Goal: Communication & Community: Share content

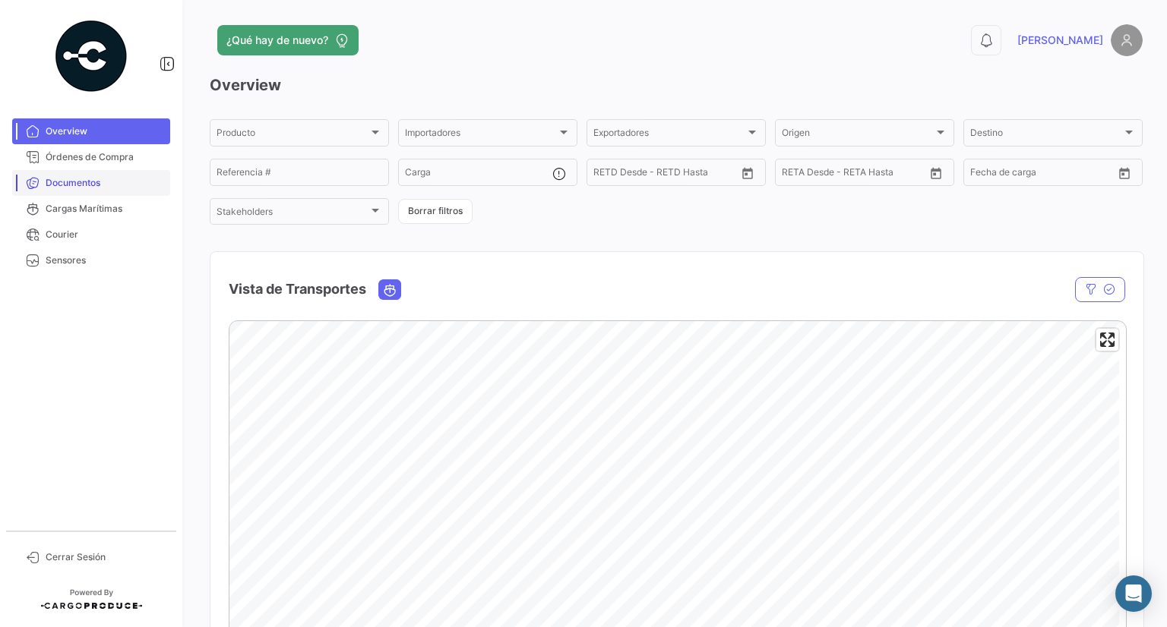
click at [77, 174] on link "Documentos" at bounding box center [91, 183] width 158 height 26
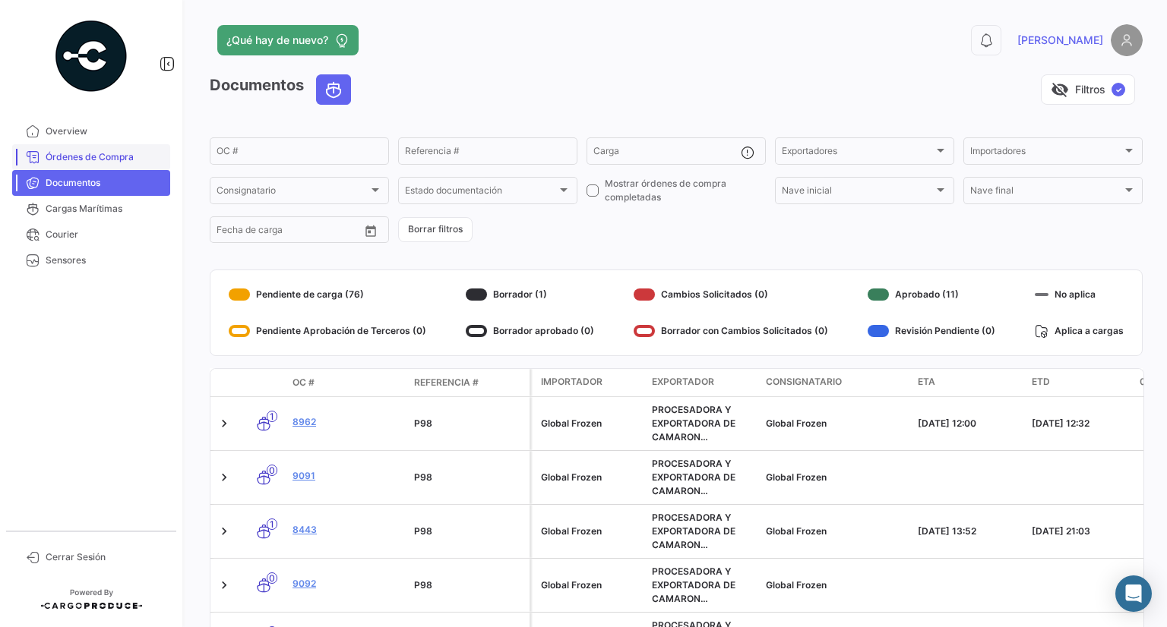
click at [67, 144] on link "Órdenes de Compra" at bounding box center [91, 157] width 158 height 26
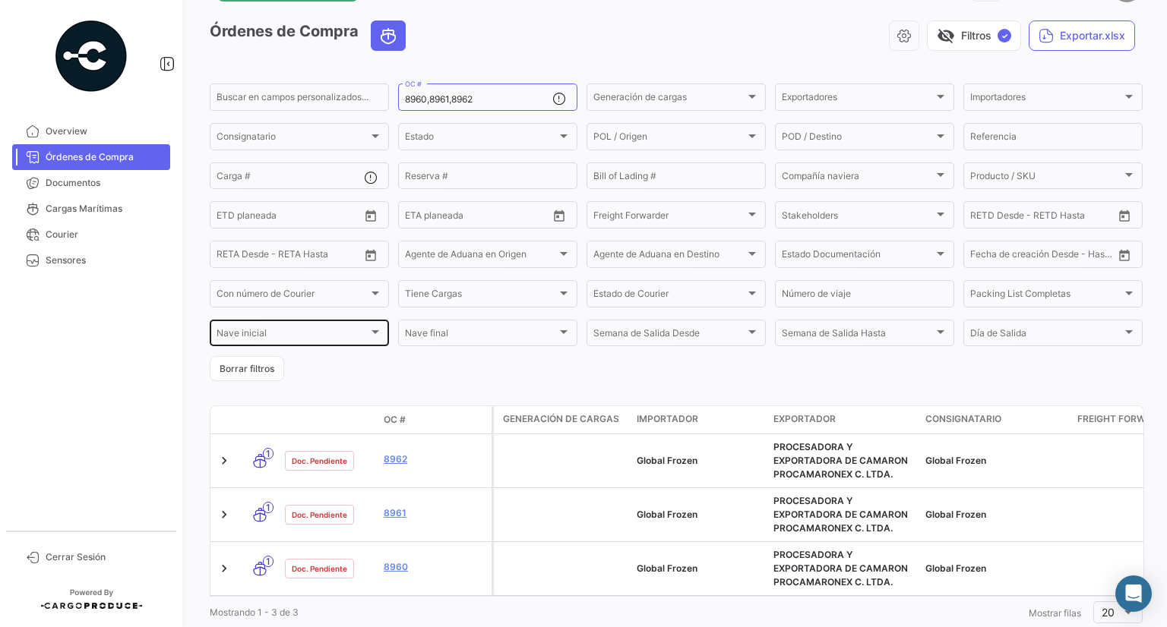
scroll to position [103, 0]
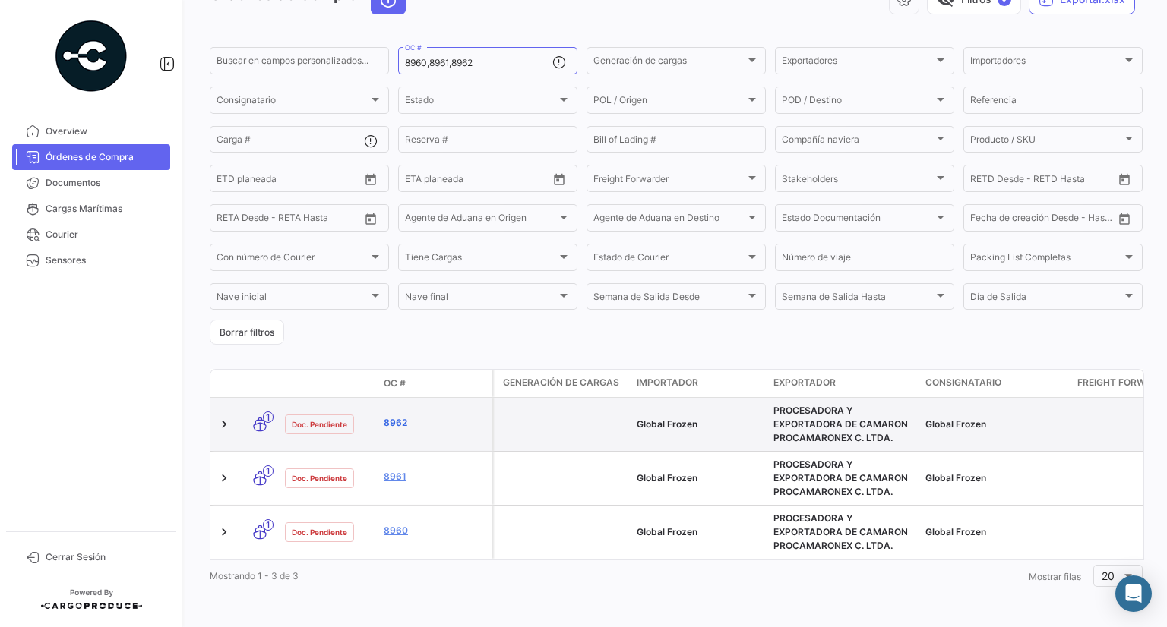
click at [391, 416] on link "8962" at bounding box center [435, 423] width 102 height 14
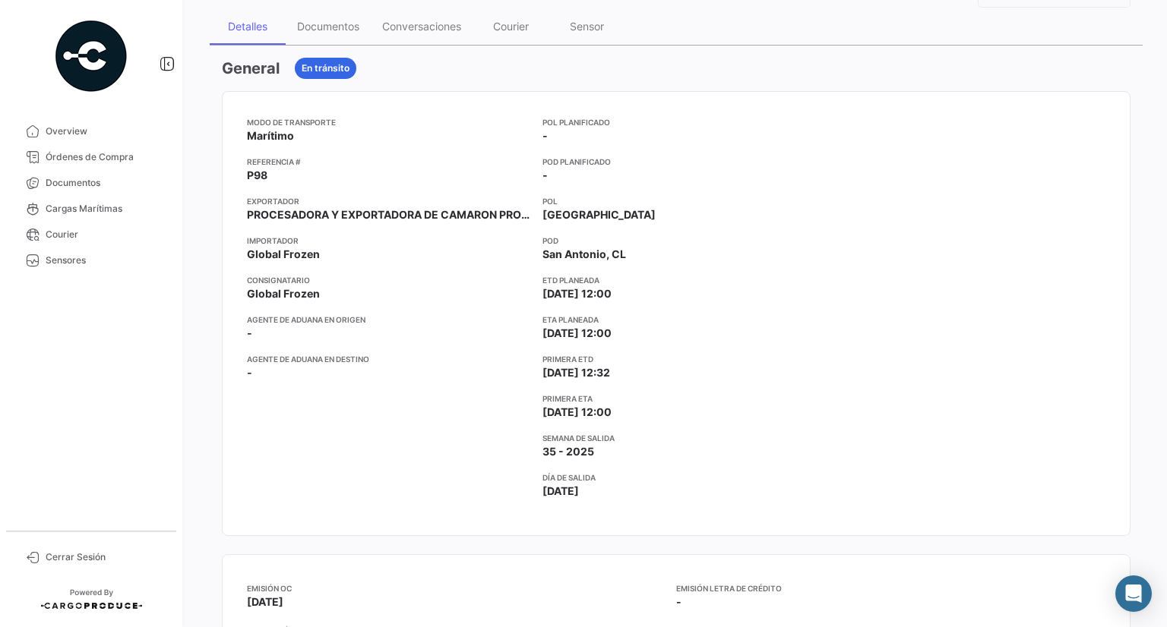
scroll to position [152, 0]
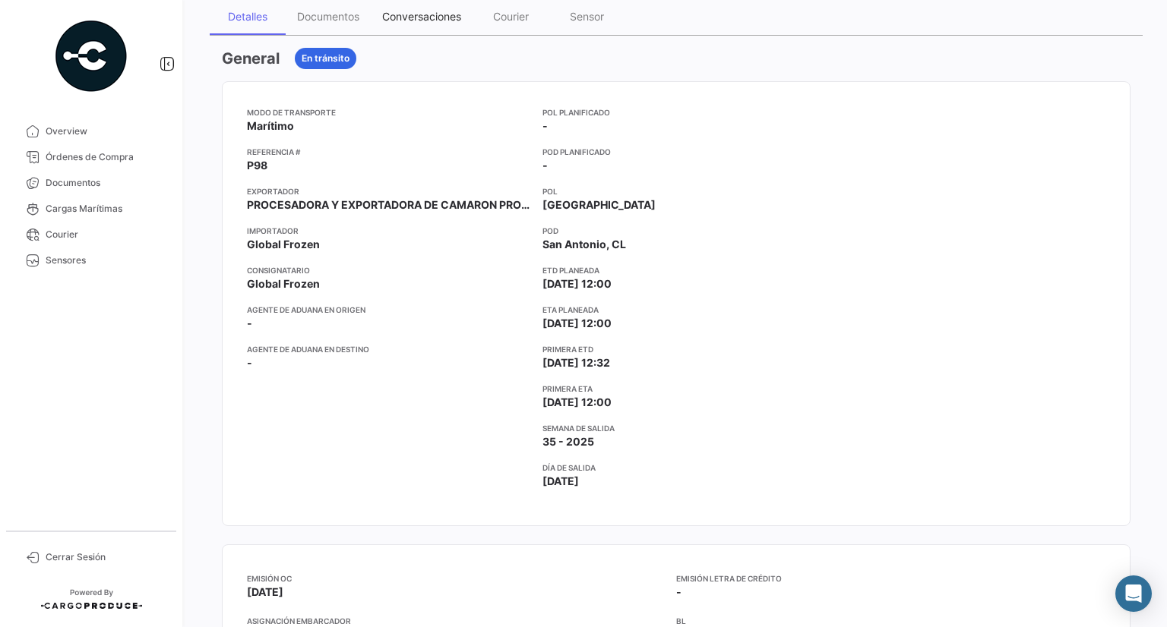
click at [425, 24] on div "Conversaciones" at bounding box center [422, 16] width 102 height 36
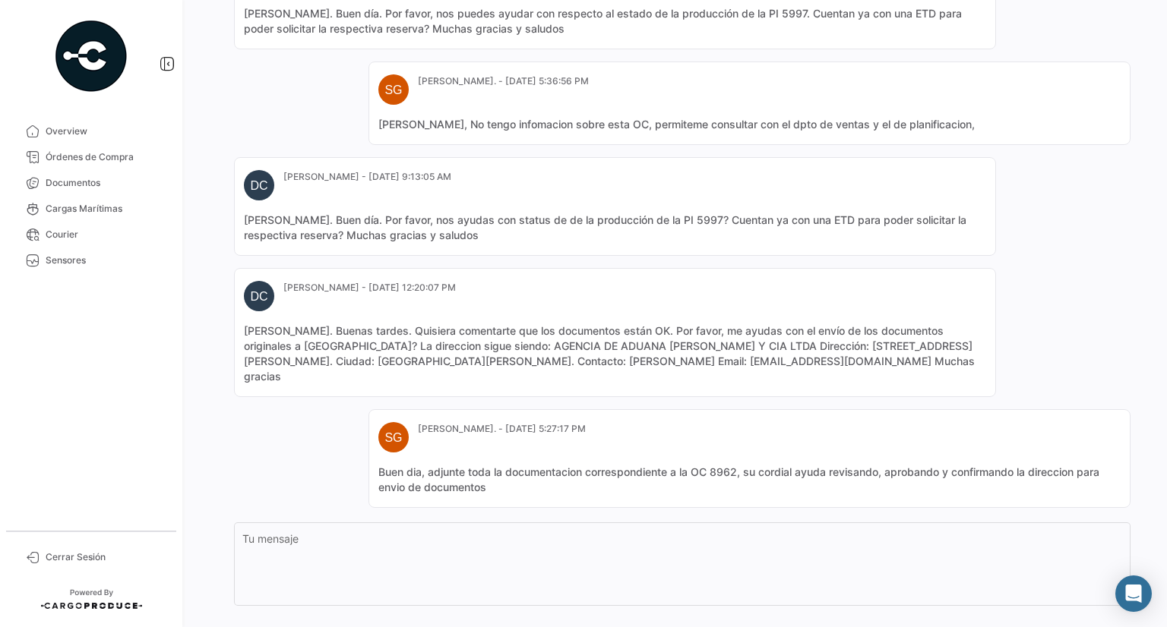
scroll to position [0, 0]
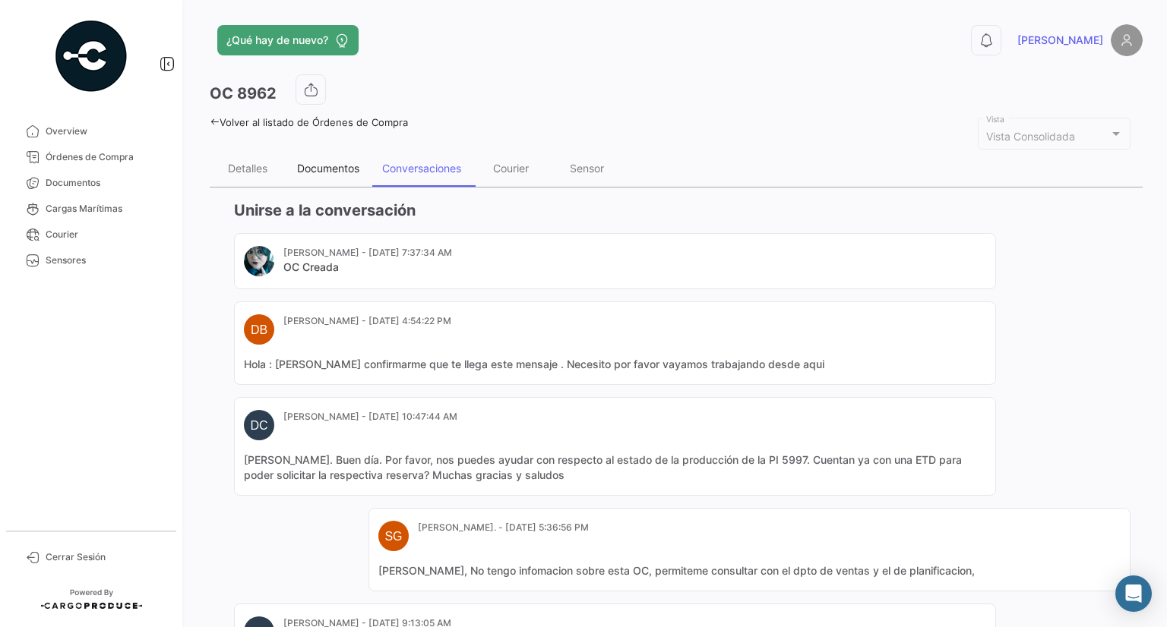
click at [308, 175] on div "Documentos" at bounding box center [328, 168] width 85 height 36
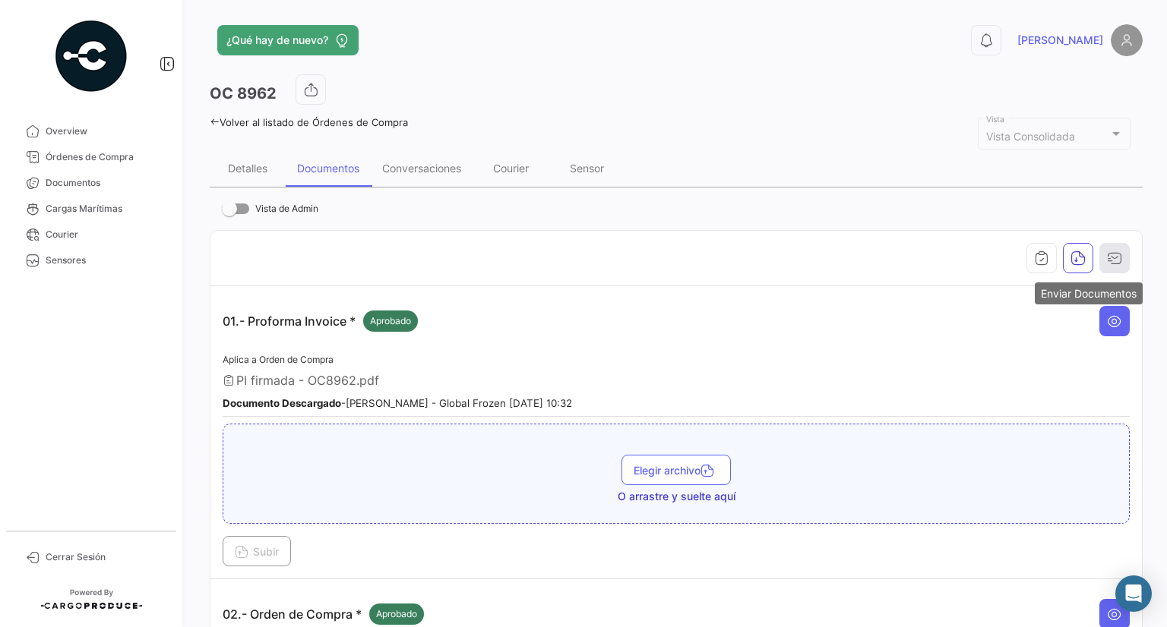
click at [1110, 248] on button "button" at bounding box center [1114, 258] width 30 height 30
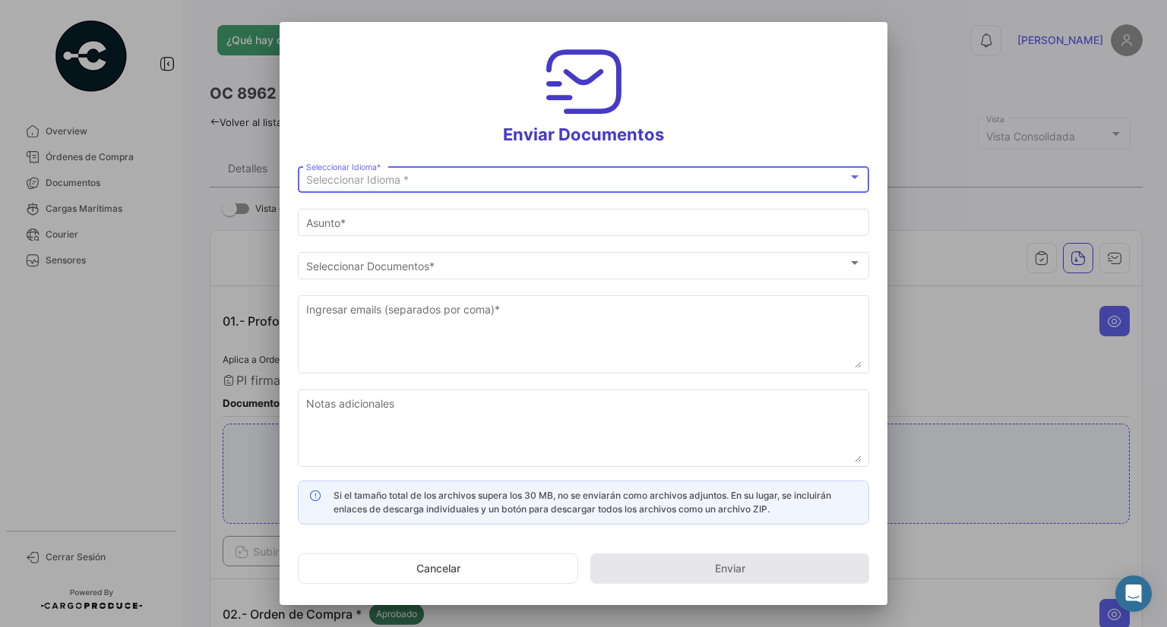
click at [493, 184] on div "Seleccionar Idioma *" at bounding box center [576, 180] width 541 height 13
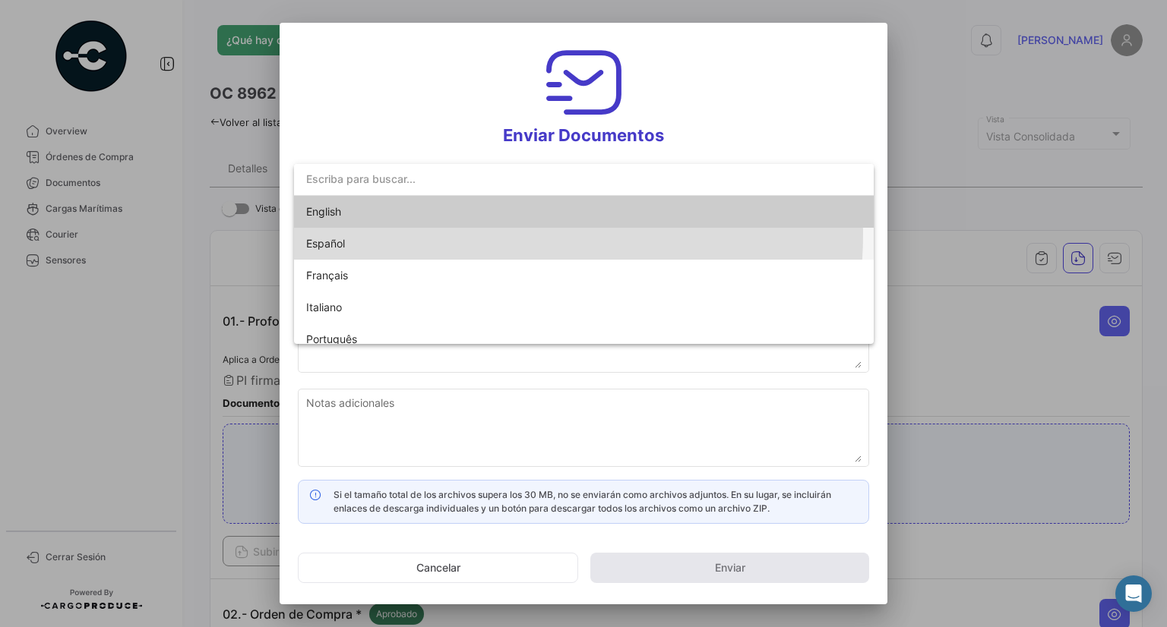
click at [465, 234] on span "Español" at bounding box center [412, 244] width 213 height 32
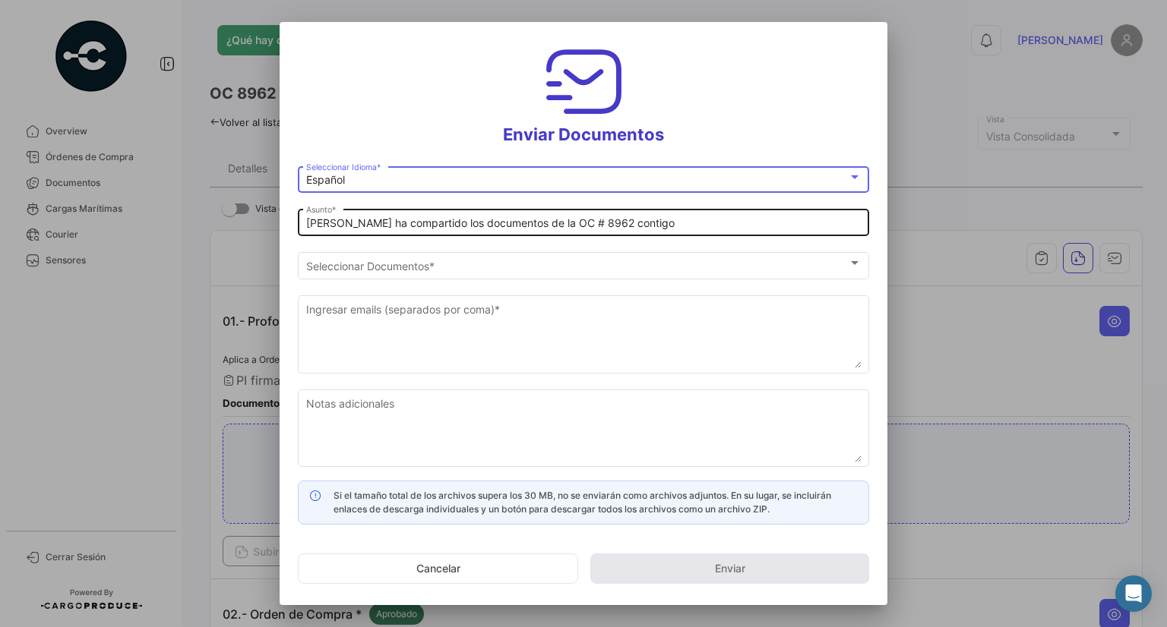
click at [515, 225] on input "[PERSON_NAME] ha compartido los documentos de la OC # 8962 contigo" at bounding box center [583, 223] width 555 height 13
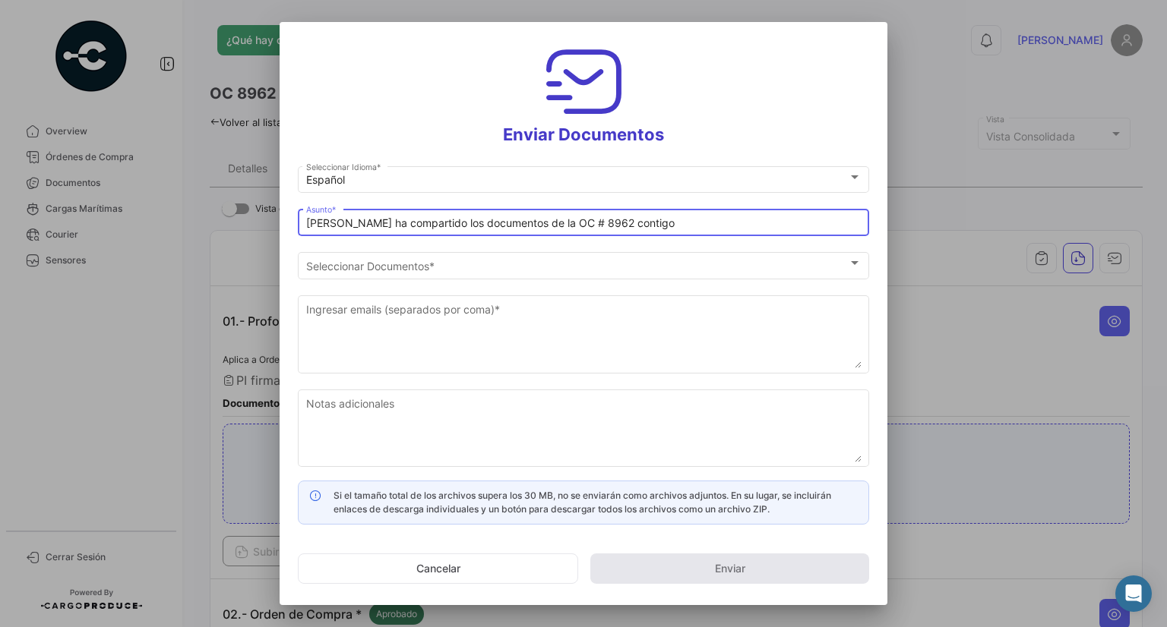
click at [515, 225] on input "[PERSON_NAME] ha compartido los documentos de la OC # 8962 contigo" at bounding box center [583, 223] width 555 height 13
click at [567, 223] on input "[PERSON_NAME] ha compartido los documentos de la OC # 8962 contigo" at bounding box center [583, 223] width 555 height 13
drag, startPoint x: 546, startPoint y: 221, endPoint x: 271, endPoint y: 221, distance: 274.9
click at [271, 221] on div "Enviar Documentos Español Seleccionar Idioma * [PERSON_NAME] ha compartido los …" at bounding box center [583, 313] width 1167 height 627
drag, startPoint x: 636, startPoint y: 221, endPoint x: 155, endPoint y: 226, distance: 481.5
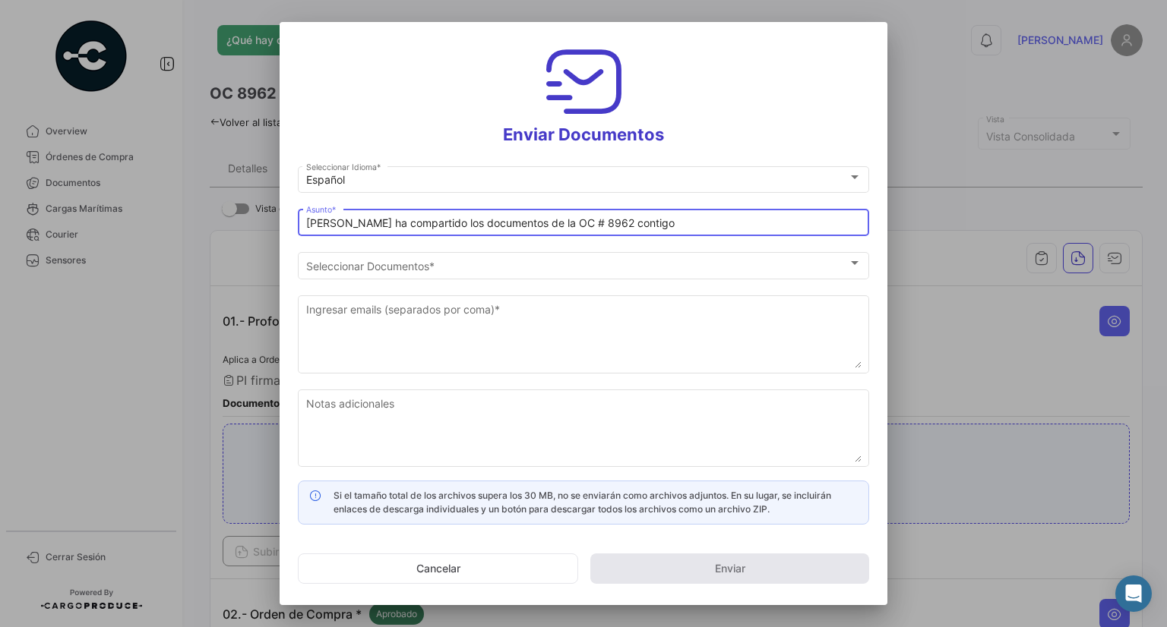
click at [155, 226] on div "Enviar Documentos Español Seleccionar Idioma * [PERSON_NAME] ha compartido los …" at bounding box center [583, 313] width 1167 height 627
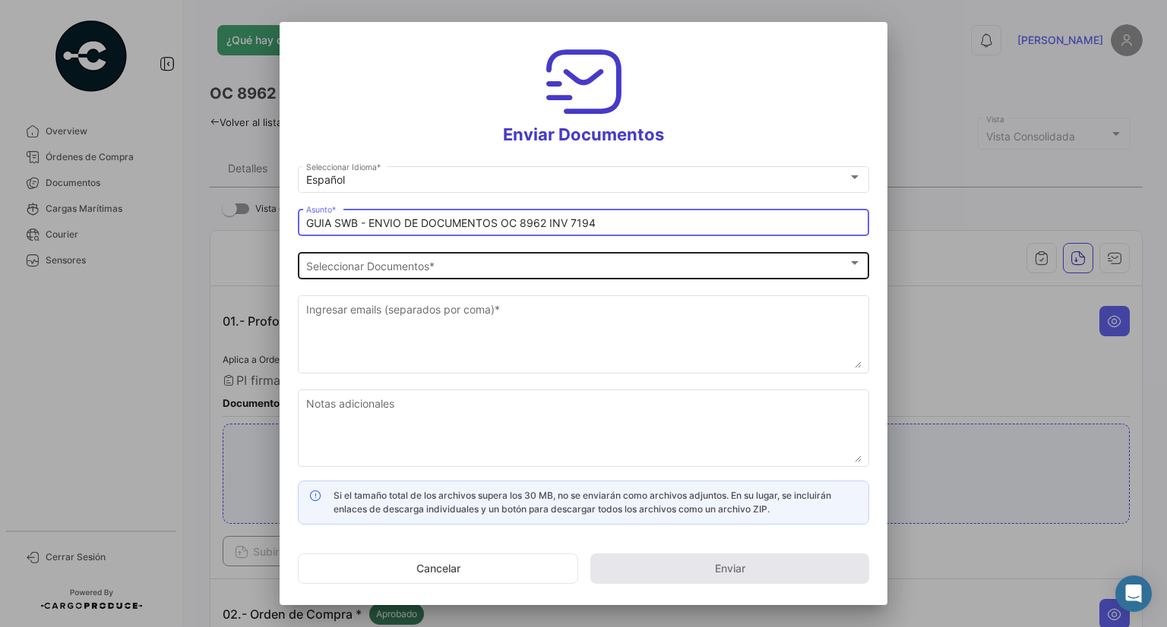
type input "GUIA SWB - ENVIO DE DOCUMENTOS OC 8962 INV 7194"
click at [435, 267] on div "Seleccionar Documentos" at bounding box center [576, 266] width 541 height 13
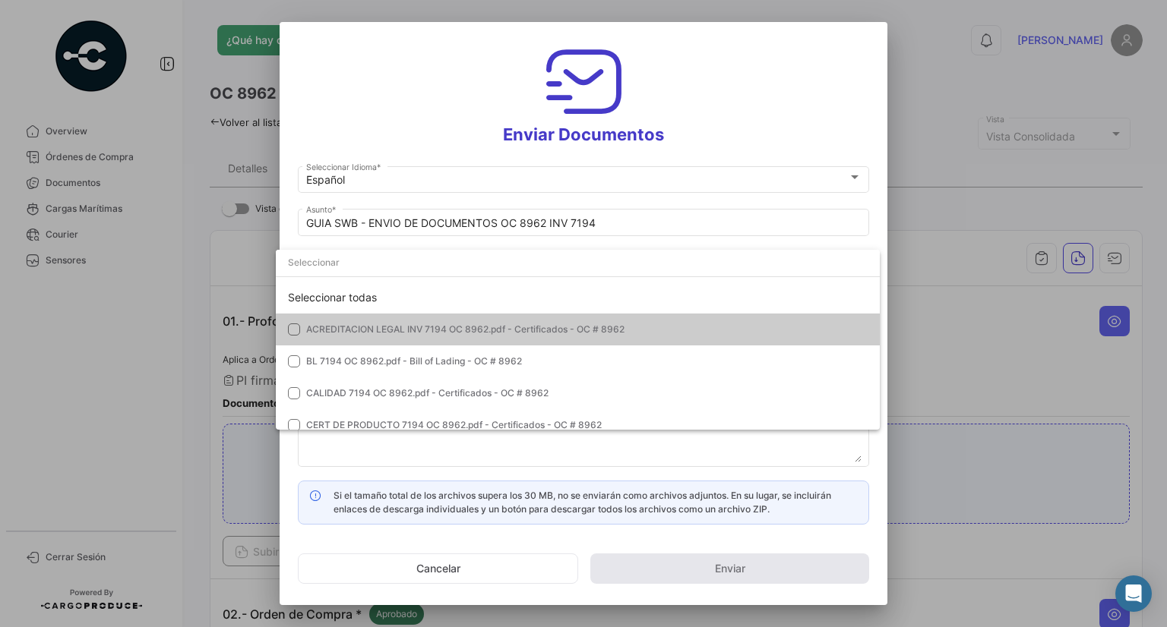
click at [284, 223] on div at bounding box center [583, 313] width 1167 height 627
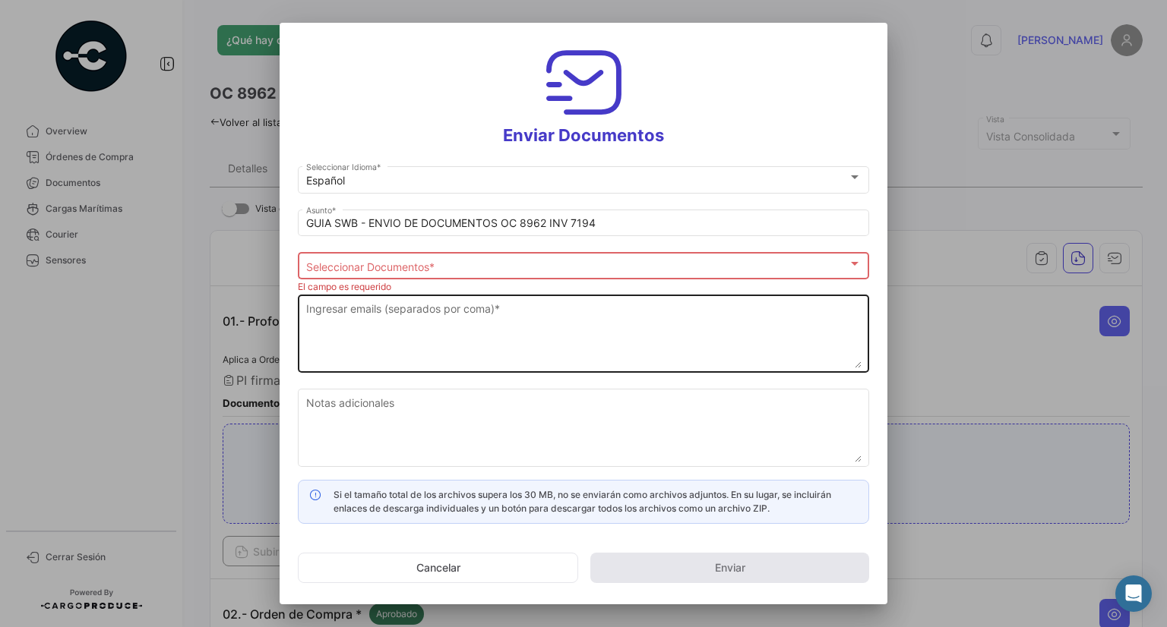
click at [411, 325] on textarea "Ingresar emails (separados por coma) *" at bounding box center [583, 335] width 555 height 67
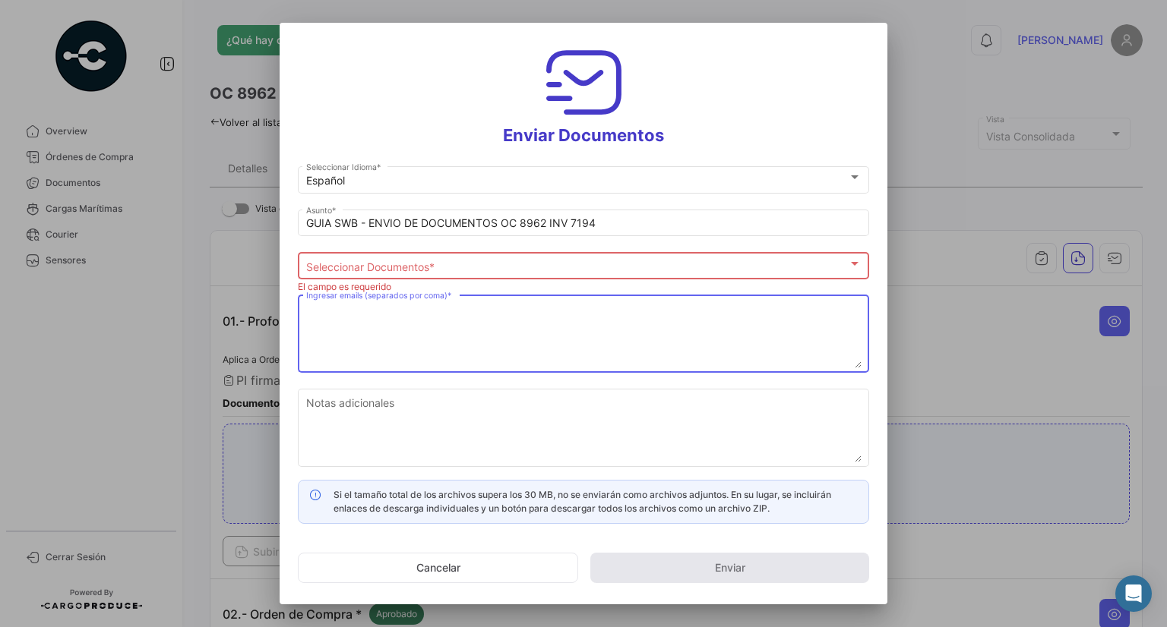
drag, startPoint x: 434, startPoint y: 246, endPoint x: 440, endPoint y: 255, distance: 11.0
click at [434, 247] on mat-form-field "GUIA SWB - ENVIO DE DOCUMENTOS OC 8962 INV 7194 Asunto *" at bounding box center [583, 228] width 571 height 43
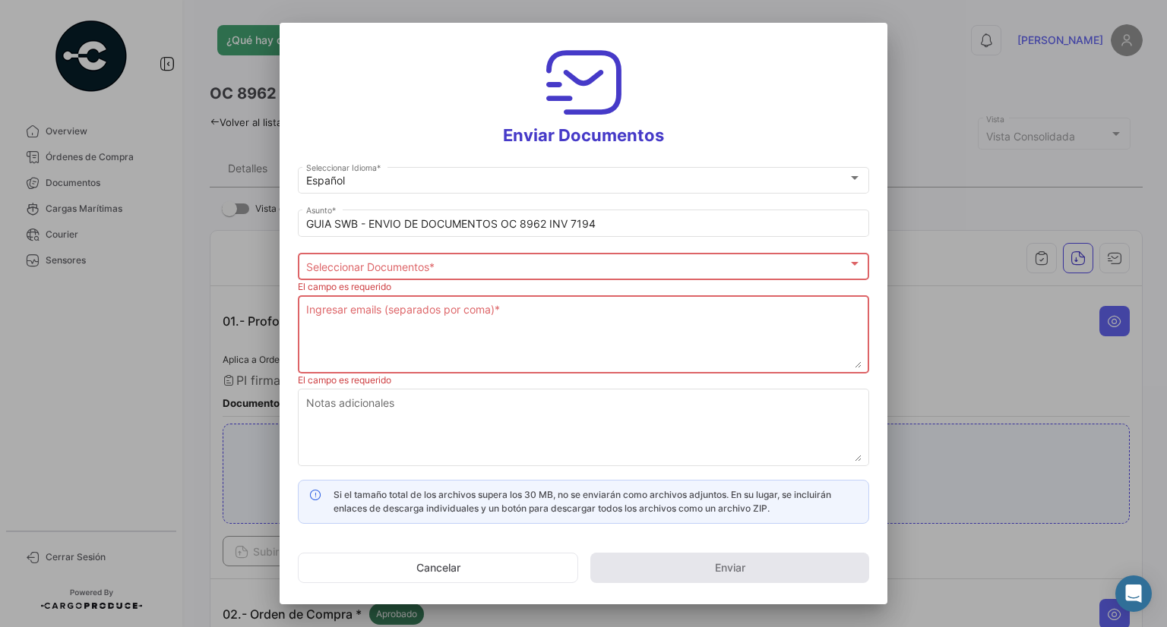
click at [441, 259] on div "Seleccionar Documentos Seleccionar Documentos *" at bounding box center [583, 265] width 555 height 30
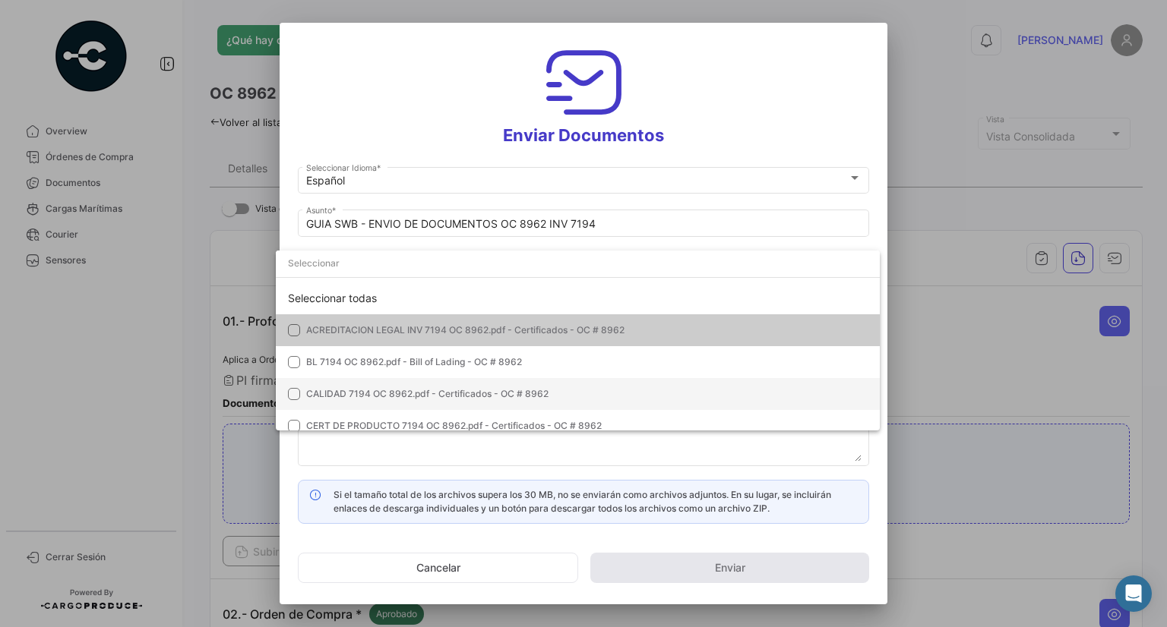
click at [399, 387] on mat-option "CALIDAD 7194 OC 8962.pdf - Certificados - OC # 8962" at bounding box center [578, 394] width 604 height 32
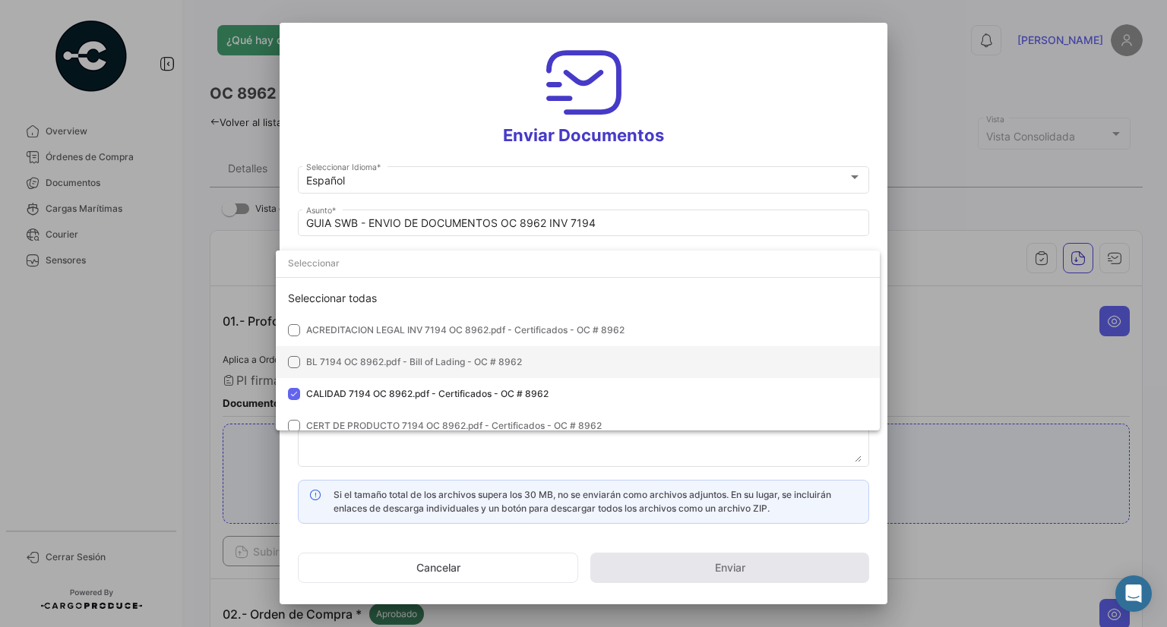
scroll to position [76, 0]
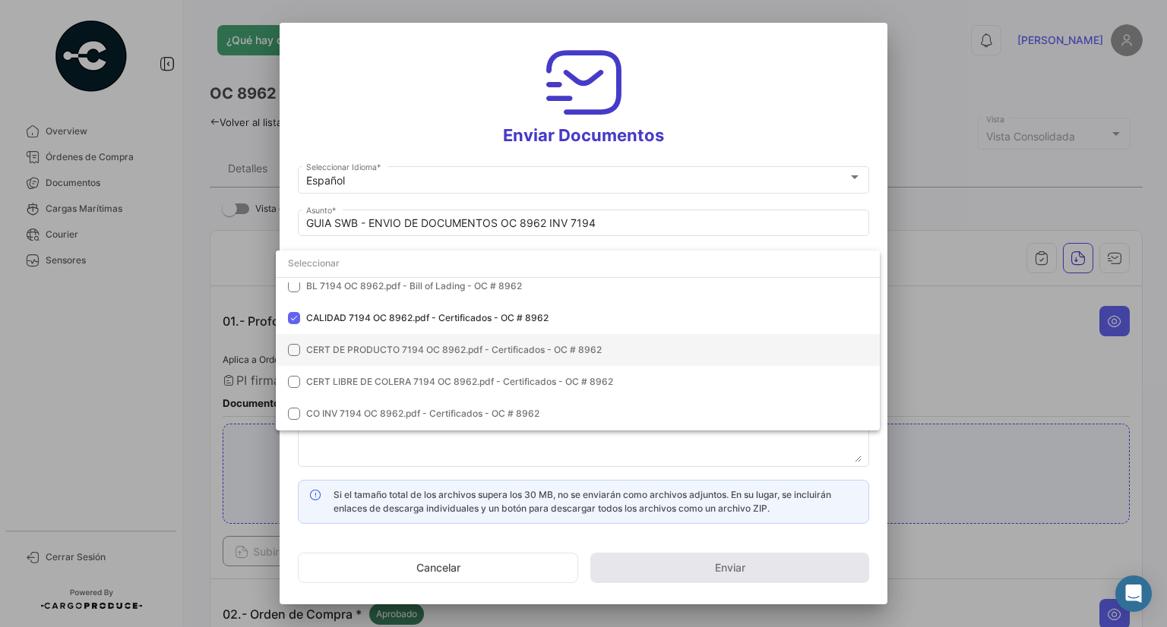
click at [383, 349] on span "CERT DE PRODUCTO 7194 OC 8962.pdf - Certificados - OC # 8962" at bounding box center [453, 349] width 295 height 11
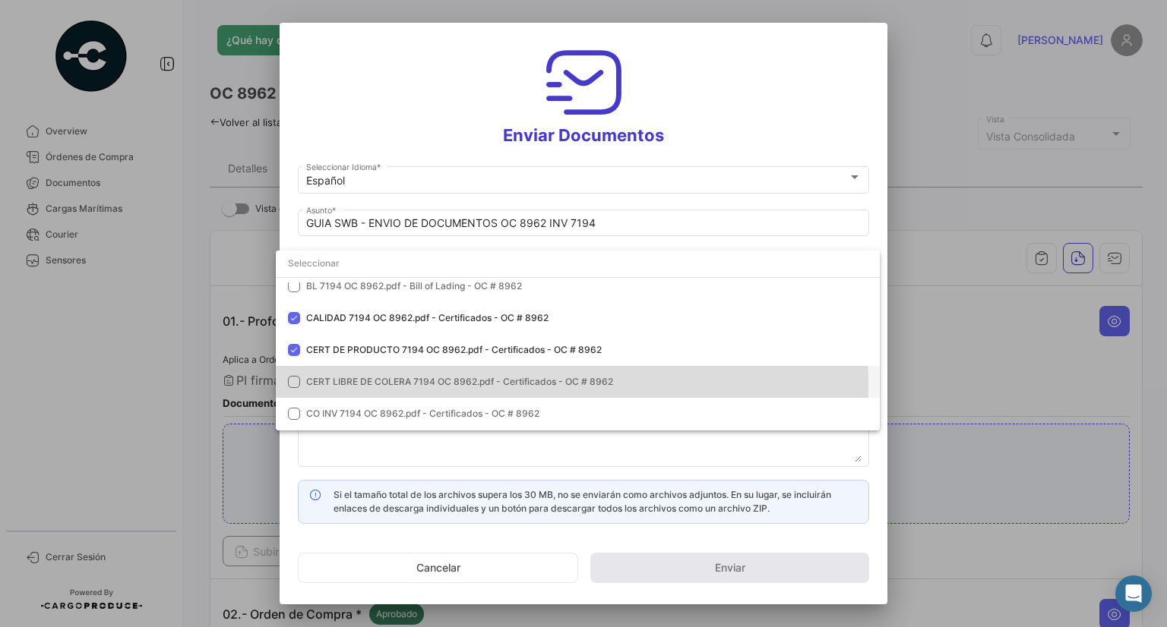
click at [392, 387] on span "CERT LIBRE DE COLERA 7194 OC 8962.pdf - Certificados - OC # 8962" at bounding box center [459, 381] width 307 height 11
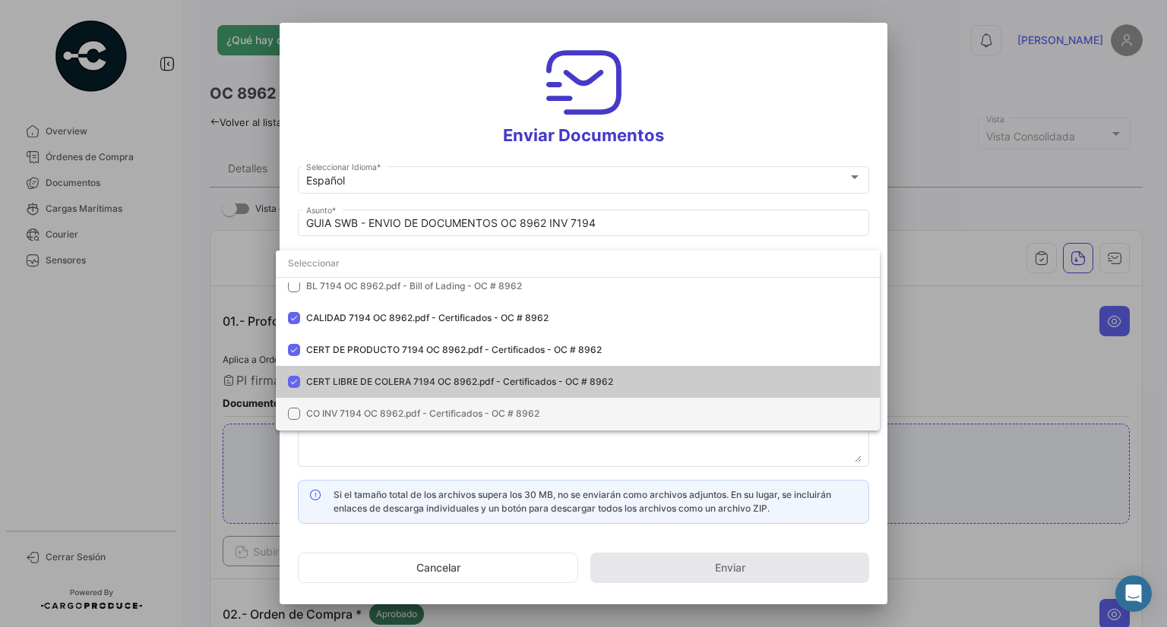
click at [393, 405] on mat-option "CO INV 7194 OC 8962.pdf - Certificados - OC # 8962" at bounding box center [578, 414] width 604 height 32
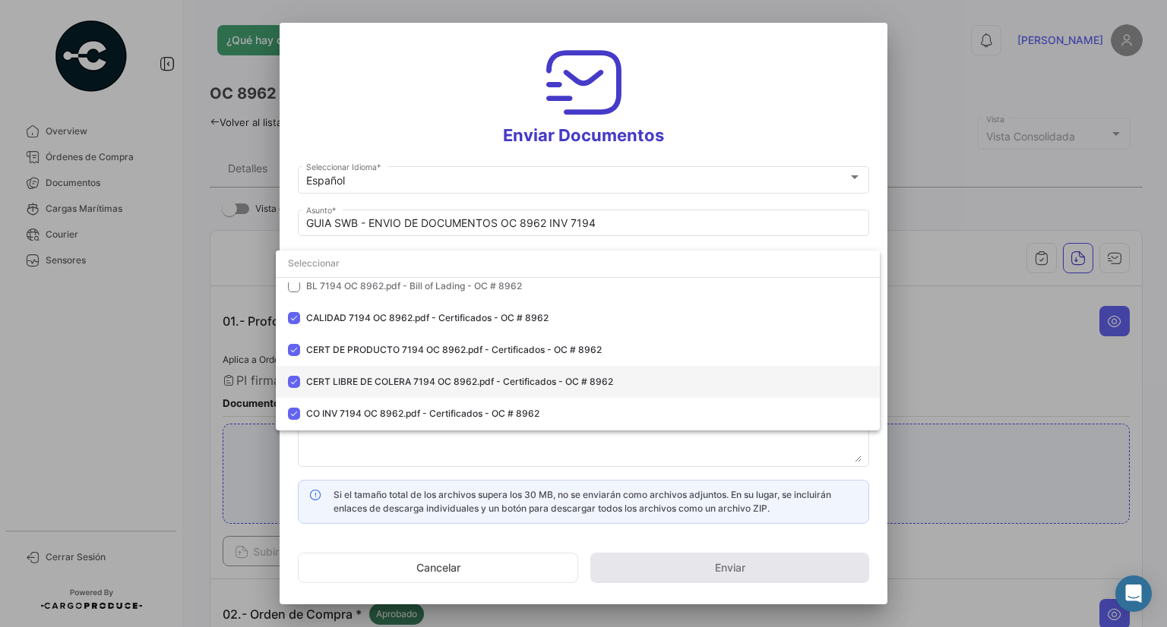
scroll to position [152, 0]
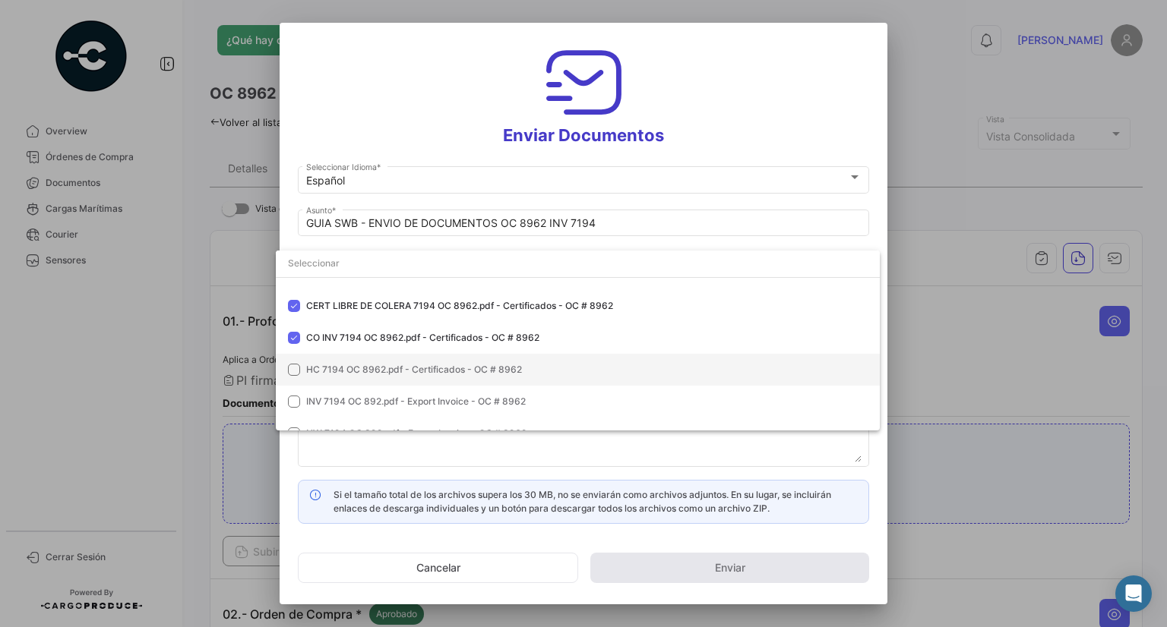
click at [397, 362] on mat-option "HC 7194 OC 8962.pdf - Certificados - OC # 8962" at bounding box center [578, 370] width 604 height 32
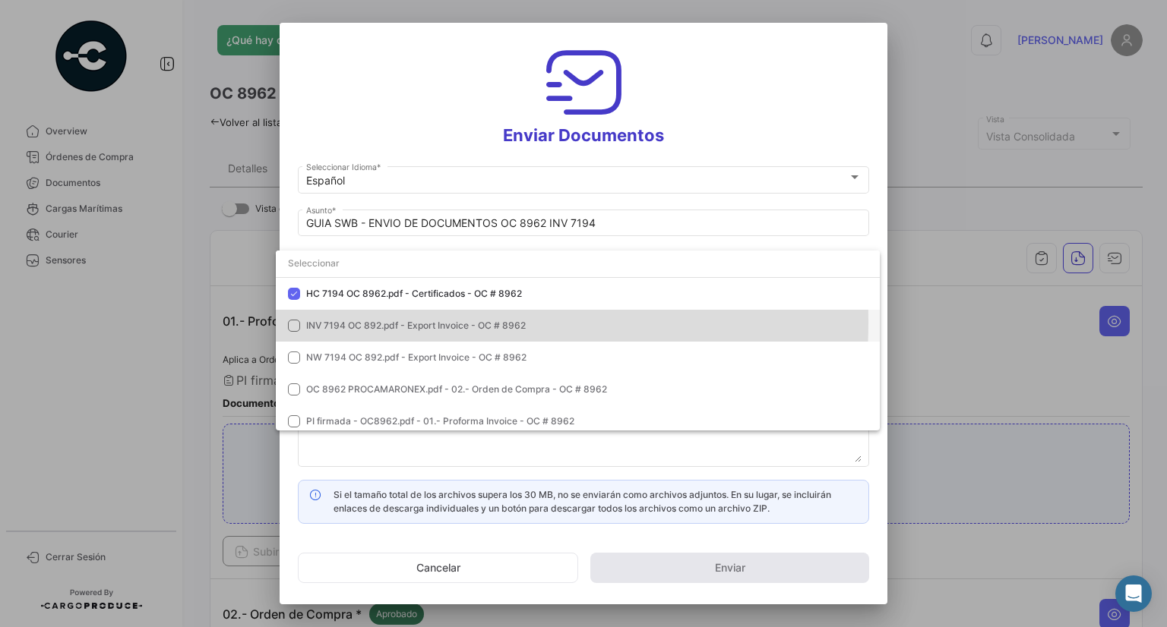
click at [401, 322] on span "INV 7194 OC 892.pdf - Export Invoice - OC # 8962" at bounding box center [415, 325] width 219 height 11
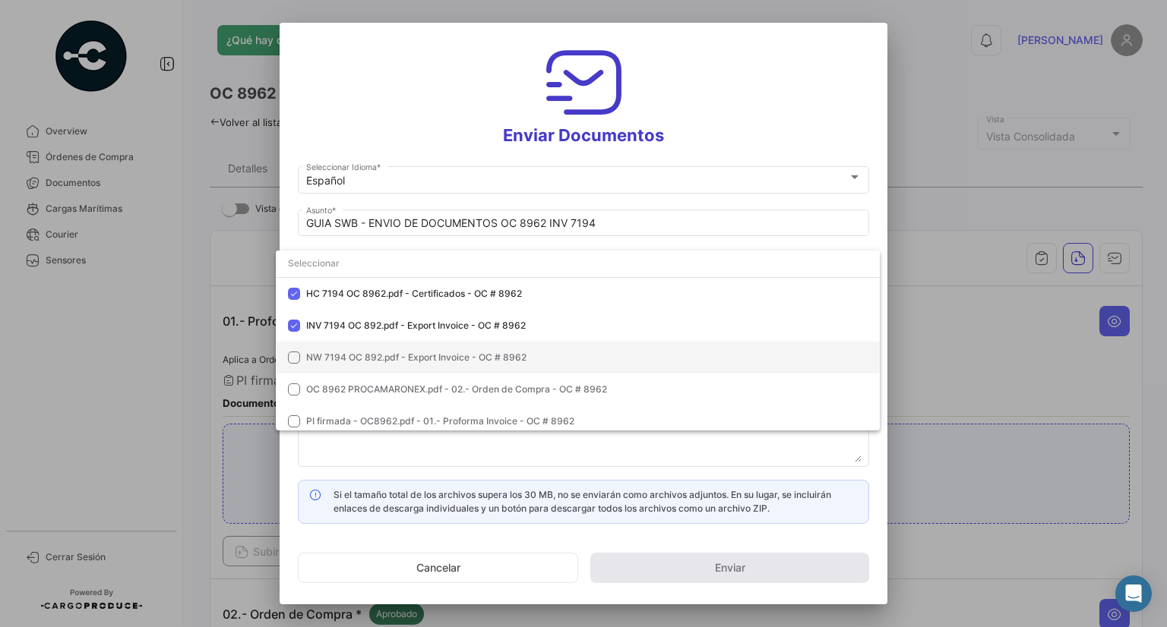
click at [409, 355] on span "NW 7194 OC 892.pdf - Export Invoice - OC # 8962" at bounding box center [416, 357] width 220 height 11
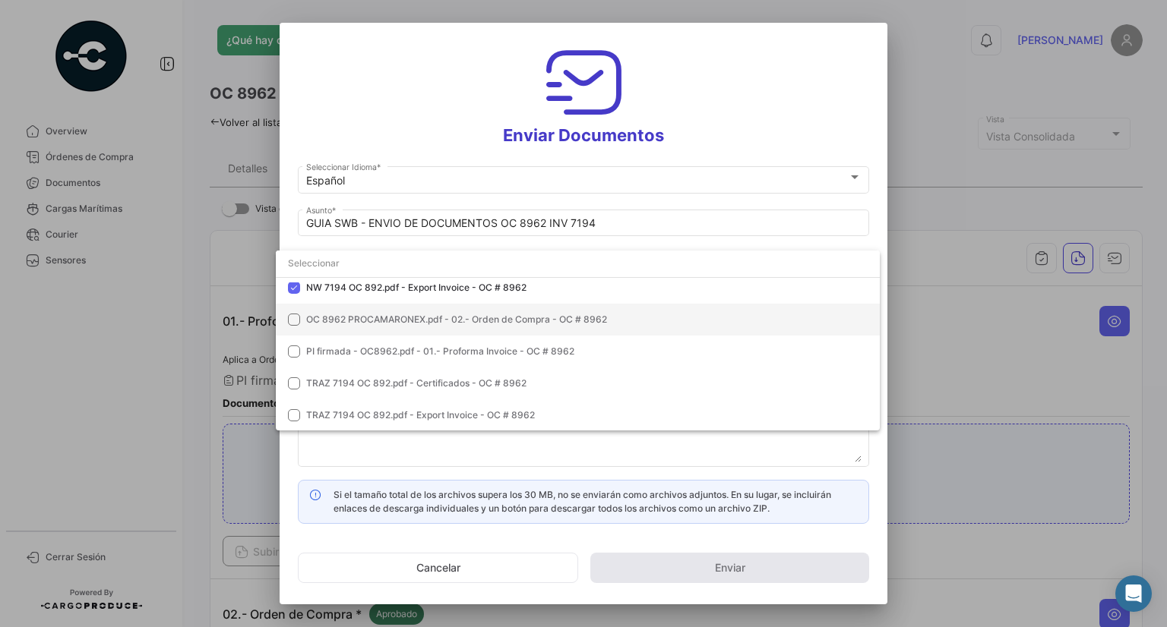
click at [396, 314] on span "OC 8962 PROCAMARONEX.pdf - 02.- Orden de Compra - OC # 8962" at bounding box center [456, 319] width 301 height 11
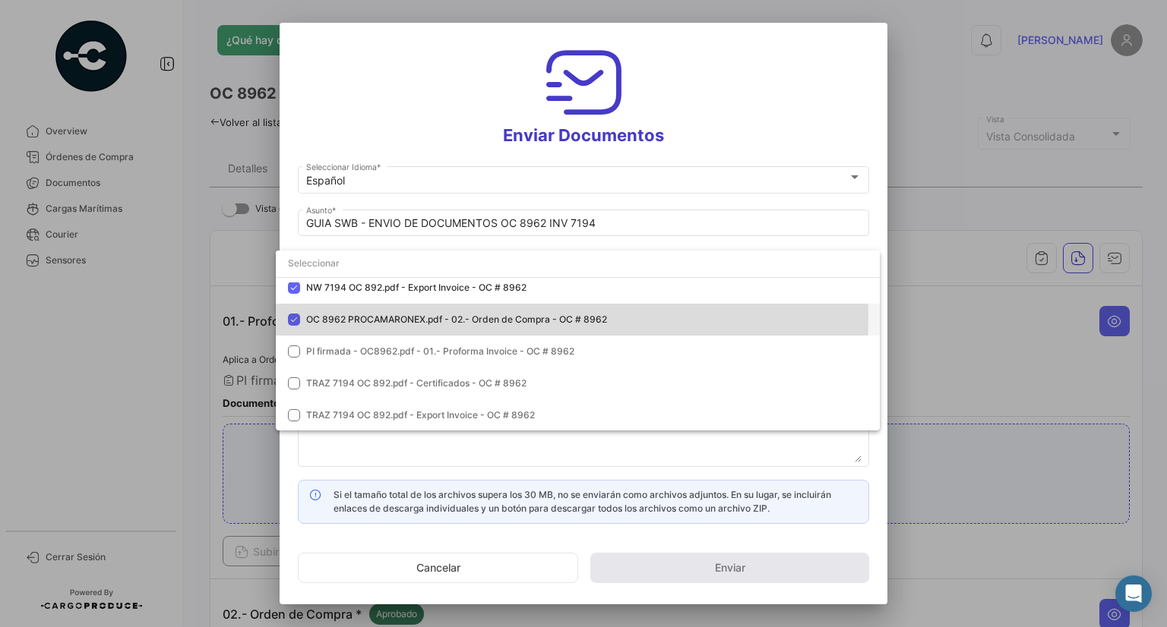
click at [428, 316] on span "OC 8962 PROCAMARONEX.pdf - 02.- Orden de Compra - OC # 8962" at bounding box center [456, 319] width 301 height 11
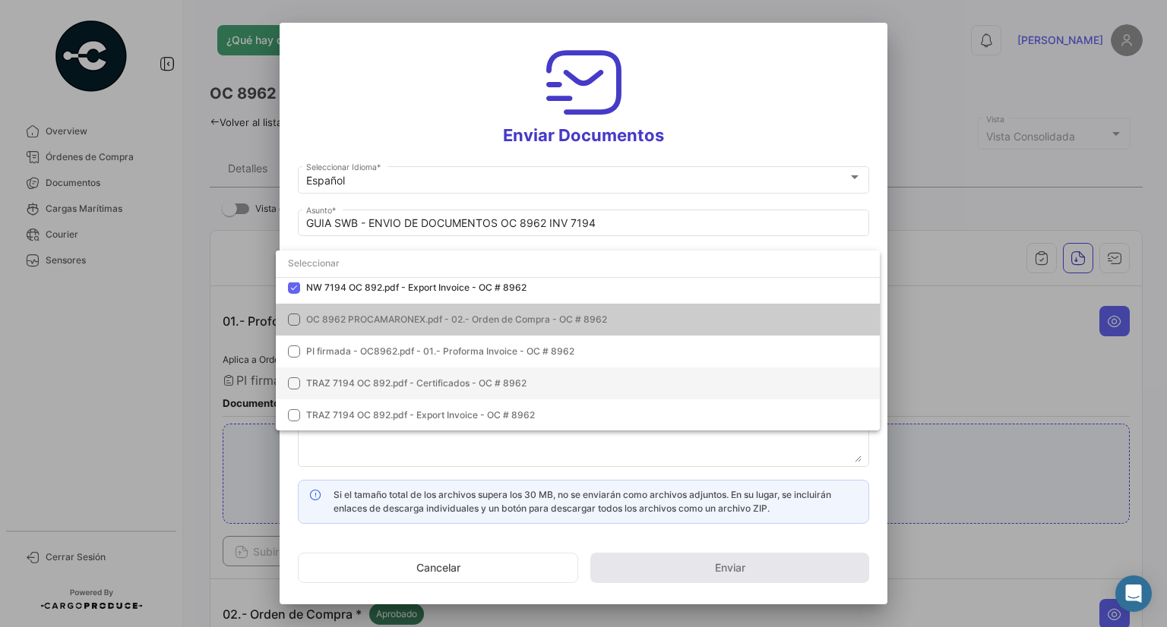
click at [440, 389] on span "TRAZ 7194 OC 892.pdf - Certificados - OC # 8962" at bounding box center [586, 384] width 561 height 14
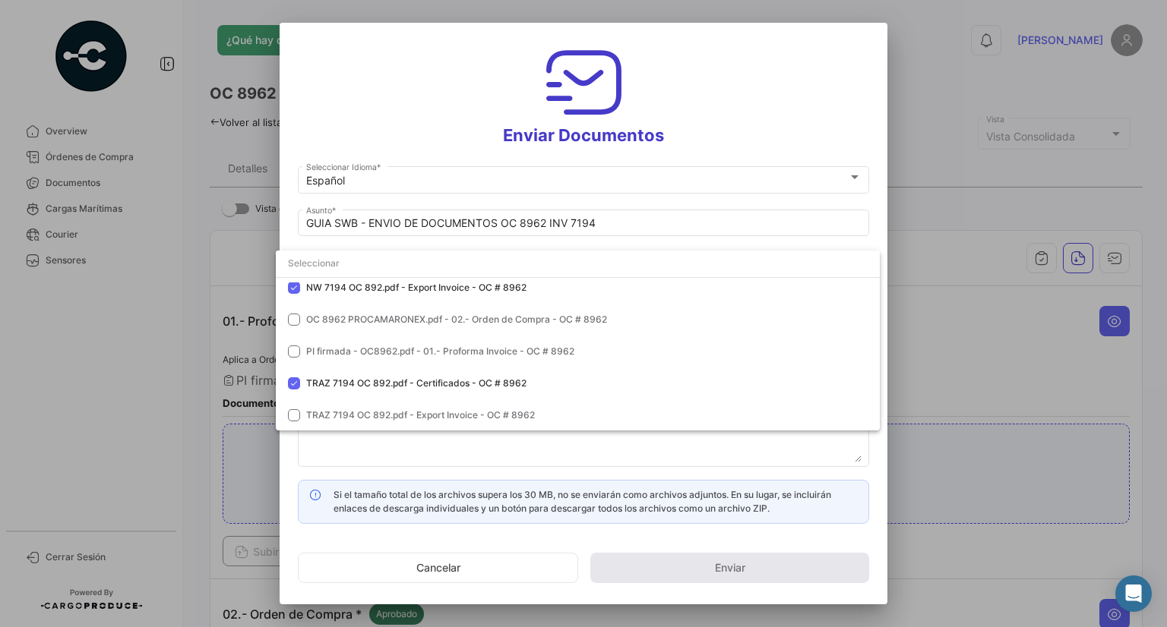
click at [509, 463] on div at bounding box center [583, 313] width 1167 height 627
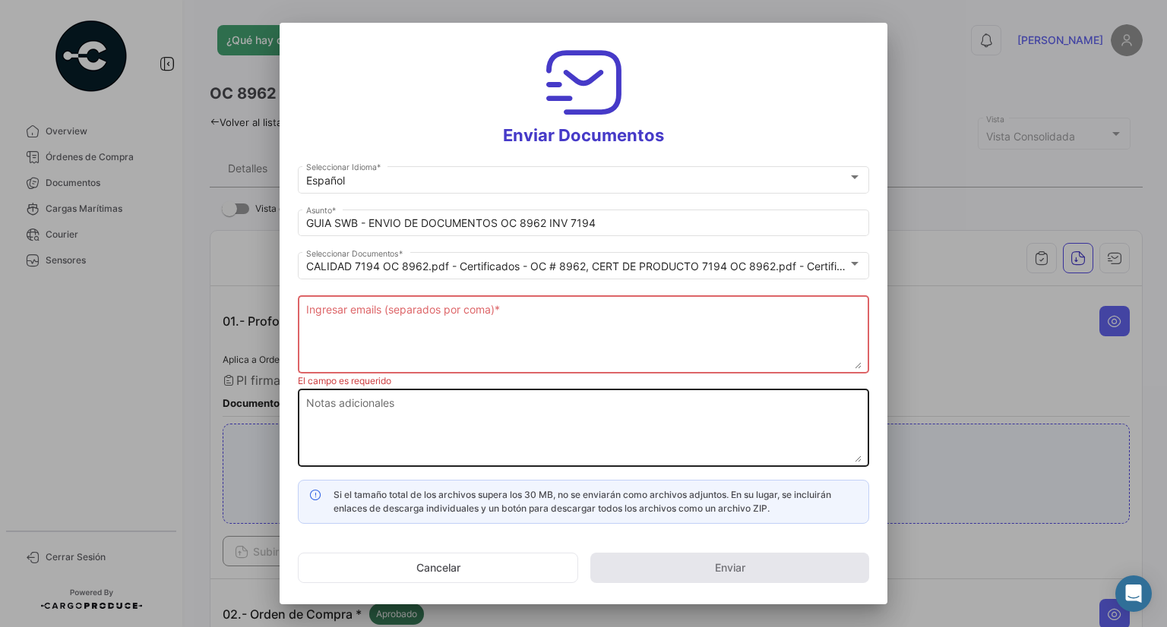
click at [535, 447] on textarea "Notas adicionales" at bounding box center [583, 429] width 555 height 67
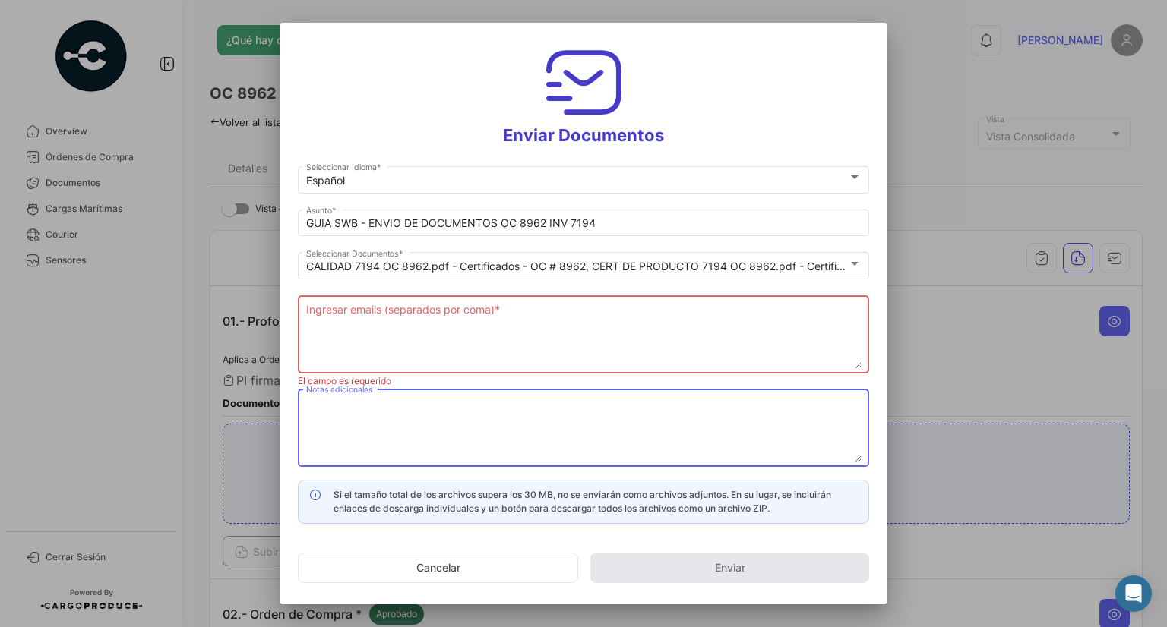
click at [453, 347] on textarea "Ingresar emails (separados por coma) *" at bounding box center [583, 335] width 555 height 67
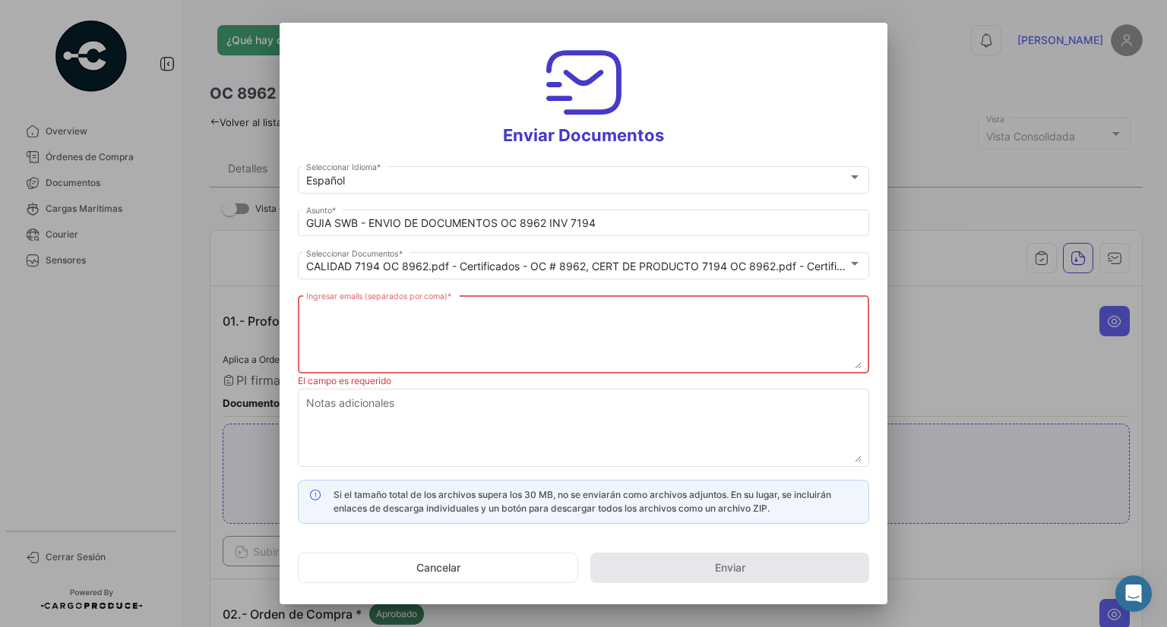
paste textarea "[EMAIL_ADDRESS][DOMAIN_NAME], [EMAIL_ADDRESS][DOMAIN_NAME], [EMAIL_ADDRESS][DOM…"
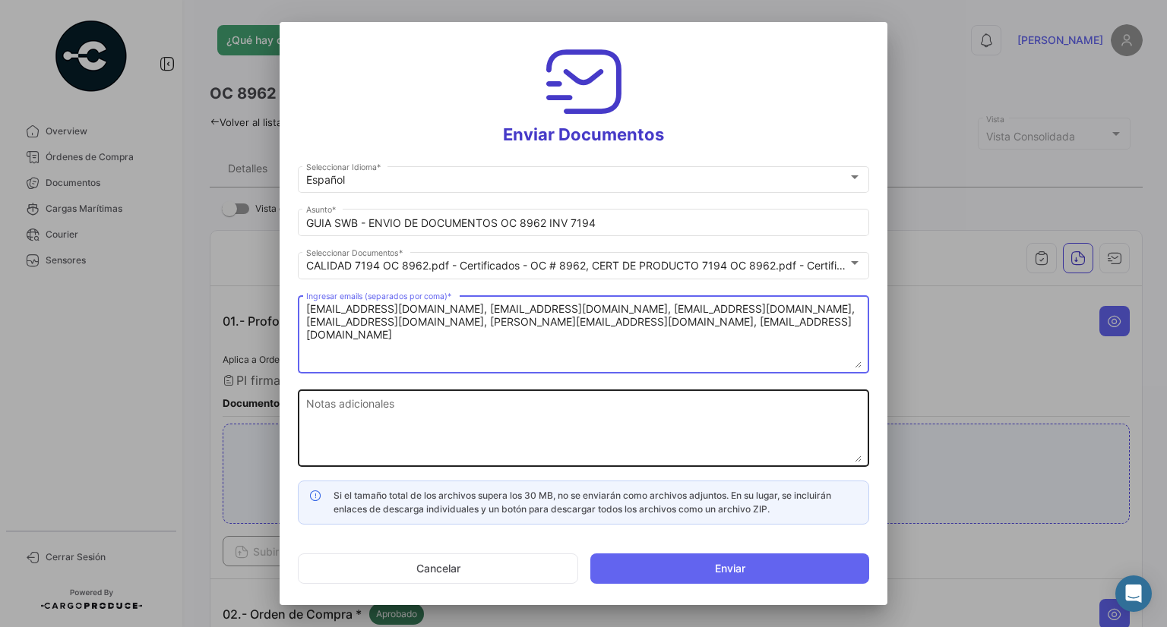
type textarea "[EMAIL_ADDRESS][DOMAIN_NAME], [EMAIL_ADDRESS][DOMAIN_NAME], [EMAIL_ADDRESS][DOM…"
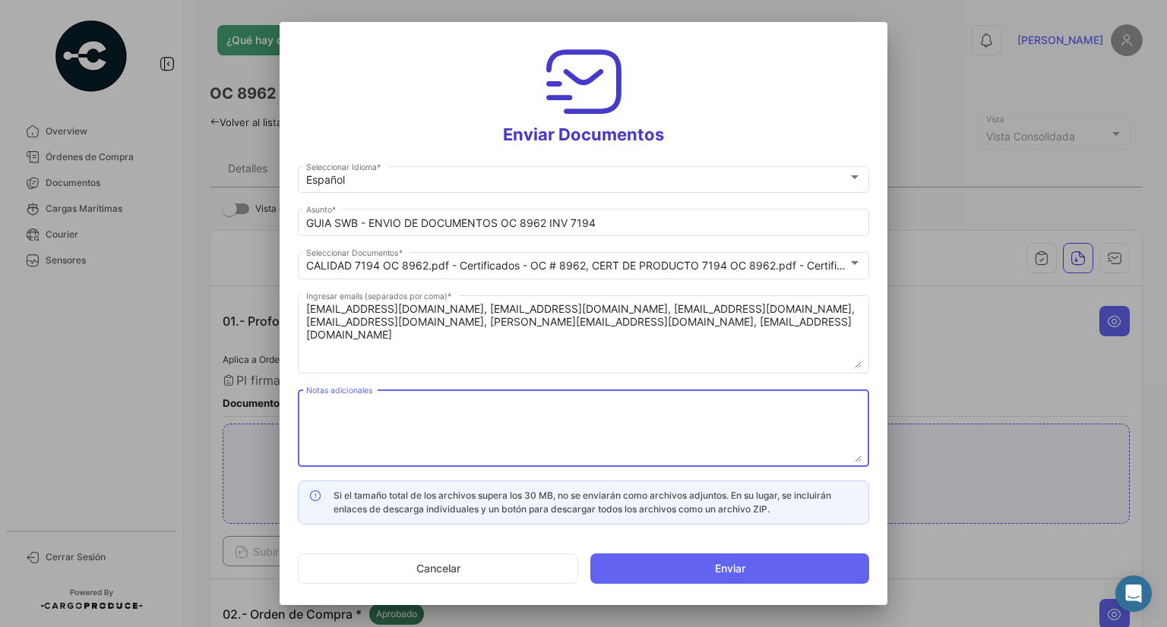
click at [412, 410] on textarea "Notas adicionales" at bounding box center [583, 429] width 555 height 67
click at [380, 420] on textarea "Buenas tardes, Adjunto guia DHL correspondiente al envio de los documentos orig…" at bounding box center [583, 429] width 555 height 67
paste textarea "Por favor, consulta a continuación la información de los documentos enviados po…"
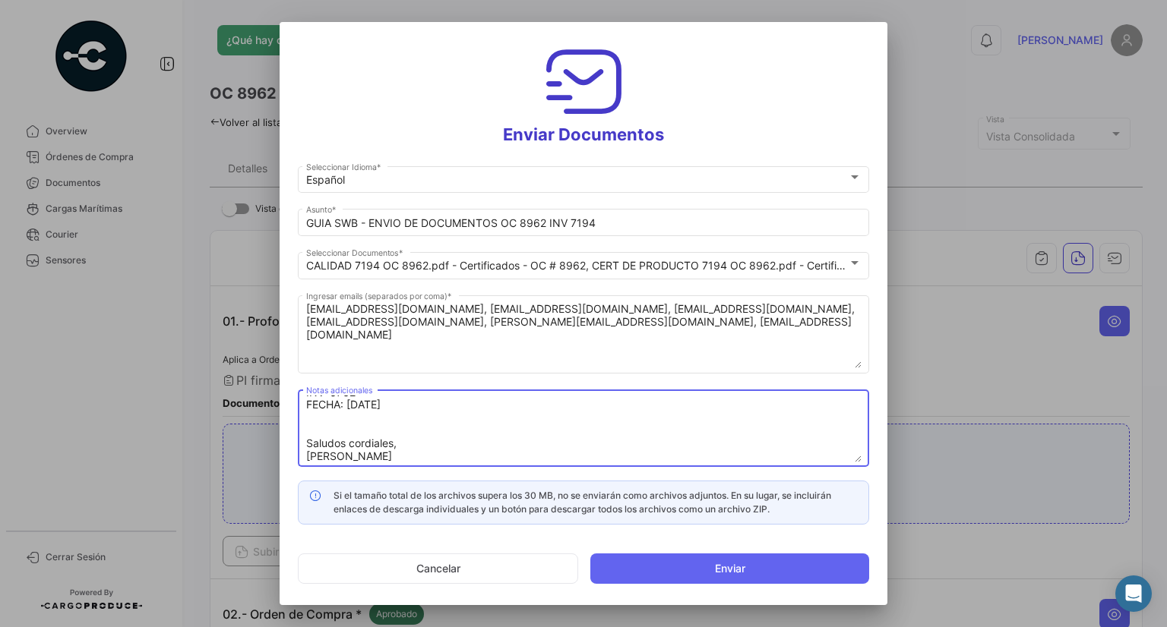
scroll to position [24, 0]
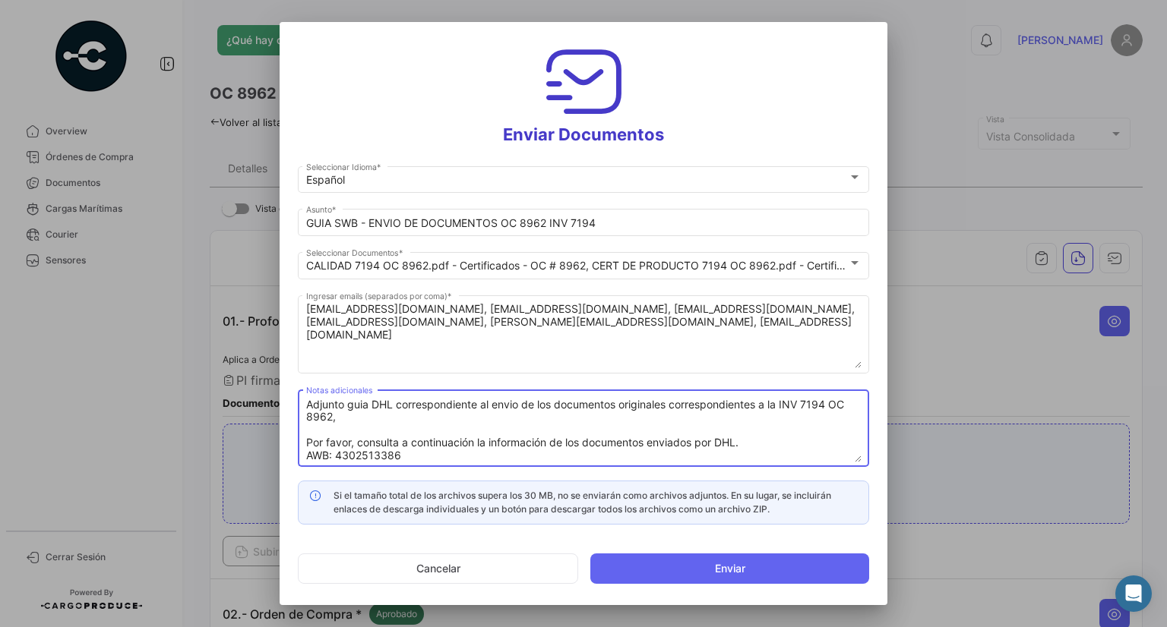
click at [396, 457] on textarea "Buenas tardes, Adjunto guia DHL correspondiente al envio de los documentos orig…" at bounding box center [583, 429] width 555 height 67
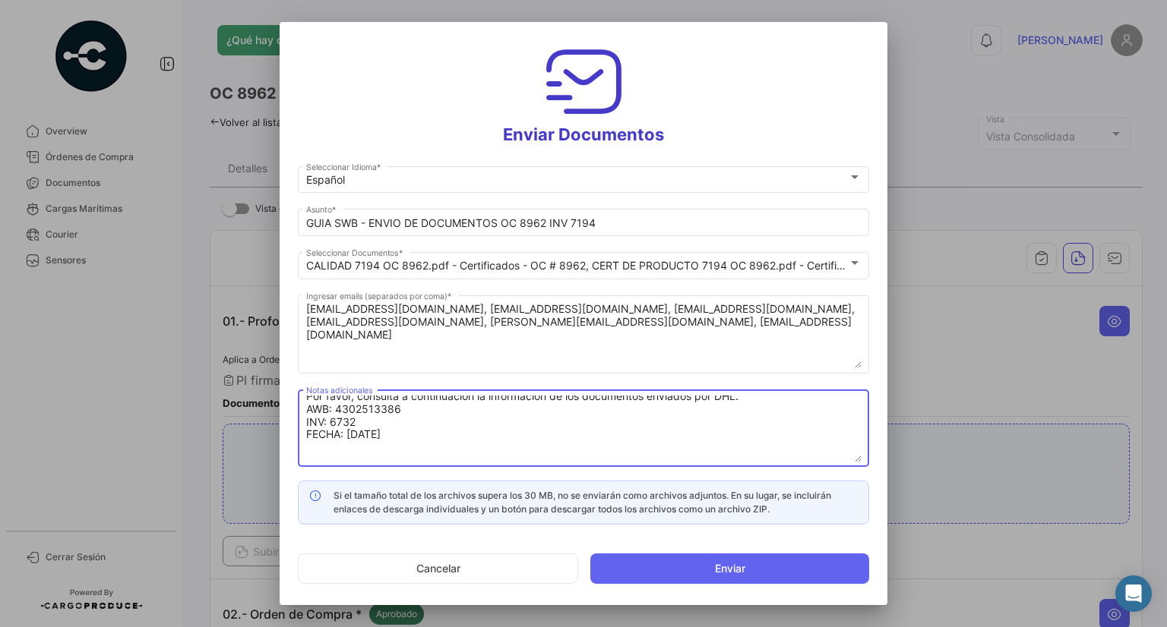
click at [396, 458] on textarea "Buenas tardes, Adjunto guia DHL correspondiente al envio de los documentos orig…" at bounding box center [583, 429] width 555 height 67
paste textarea "3463086001"
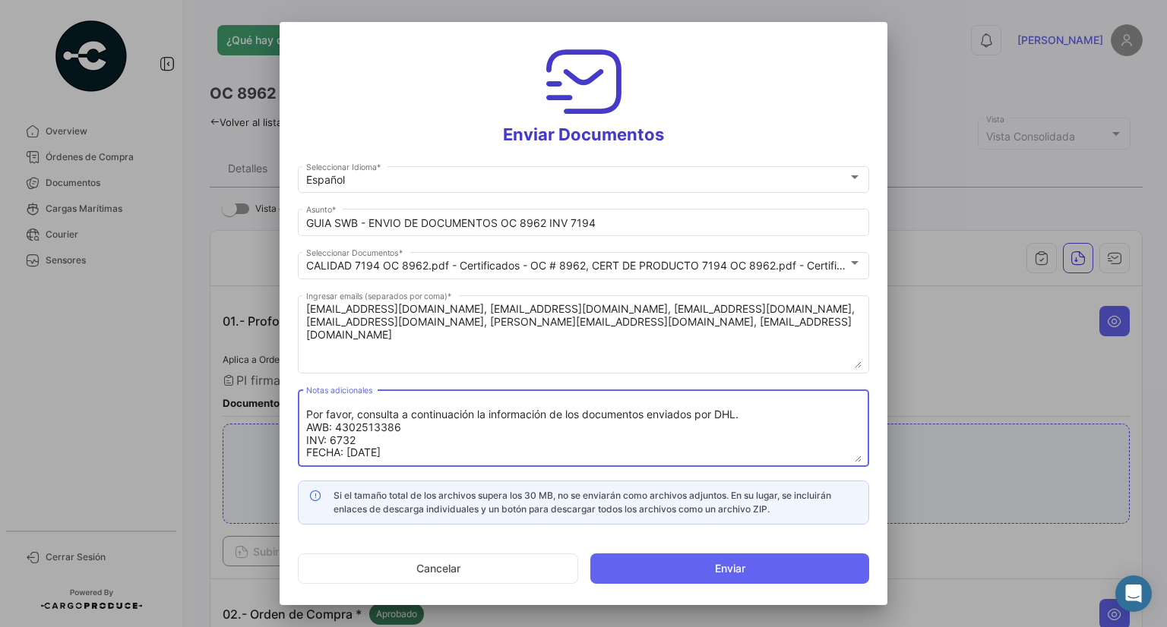
scroll to position [76, 0]
click at [362, 402] on textarea "Buenas tardes, Adjunto guia DHL correspondiente al envio de los documentos orig…" at bounding box center [583, 429] width 555 height 67
paste textarea "3463086001"
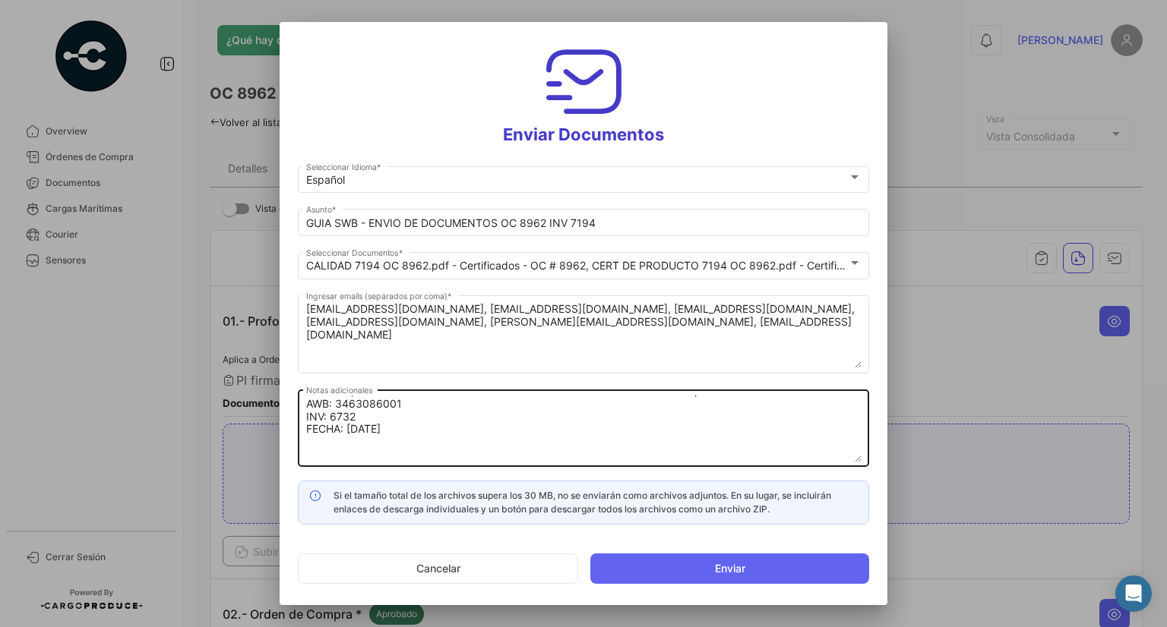
click at [336, 417] on textarea "Buenas tardes, Adjunto guia DHL correspondiente al envio de los documentos orig…" at bounding box center [583, 429] width 555 height 67
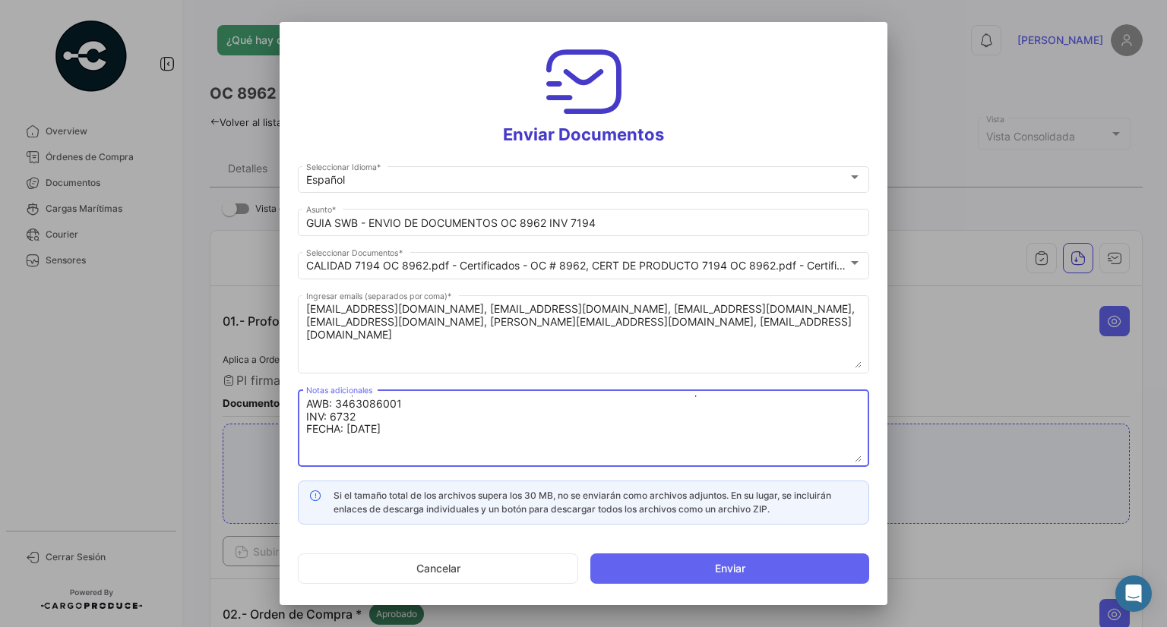
click at [336, 417] on textarea "Buenas tardes, Adjunto guia DHL correspondiente al envio de los documentos orig…" at bounding box center [583, 429] width 555 height 67
click at [355, 427] on textarea "Buenas tardes, Adjunto guia DHL correspondiente al envio de los documentos orig…" at bounding box center [583, 429] width 555 height 67
click at [358, 431] on textarea "Buenas tardes, Adjunto guia DHL correspondiente al envio de los documentos orig…" at bounding box center [583, 429] width 555 height 67
click at [374, 405] on textarea "Buenas tardes, Adjunto guia DHL correspondiente al envio de los documentos orig…" at bounding box center [583, 429] width 555 height 67
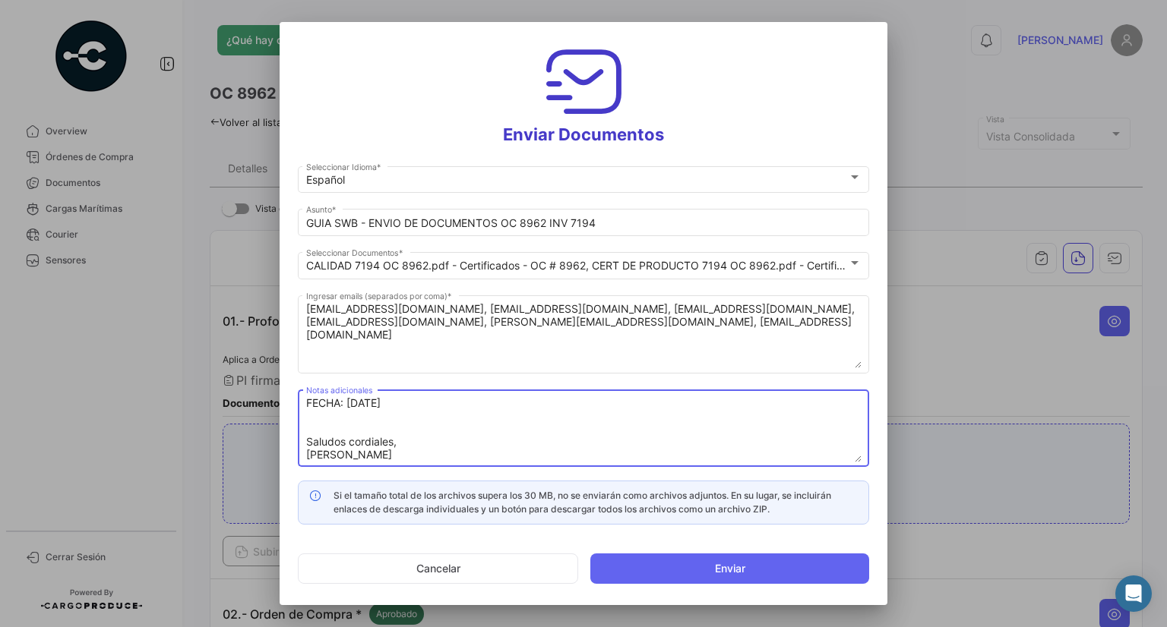
scroll to position [26, 0]
type textarea "Buenas tardes, Adjunto guia DHL correspondiente al envio de los documentos orig…"
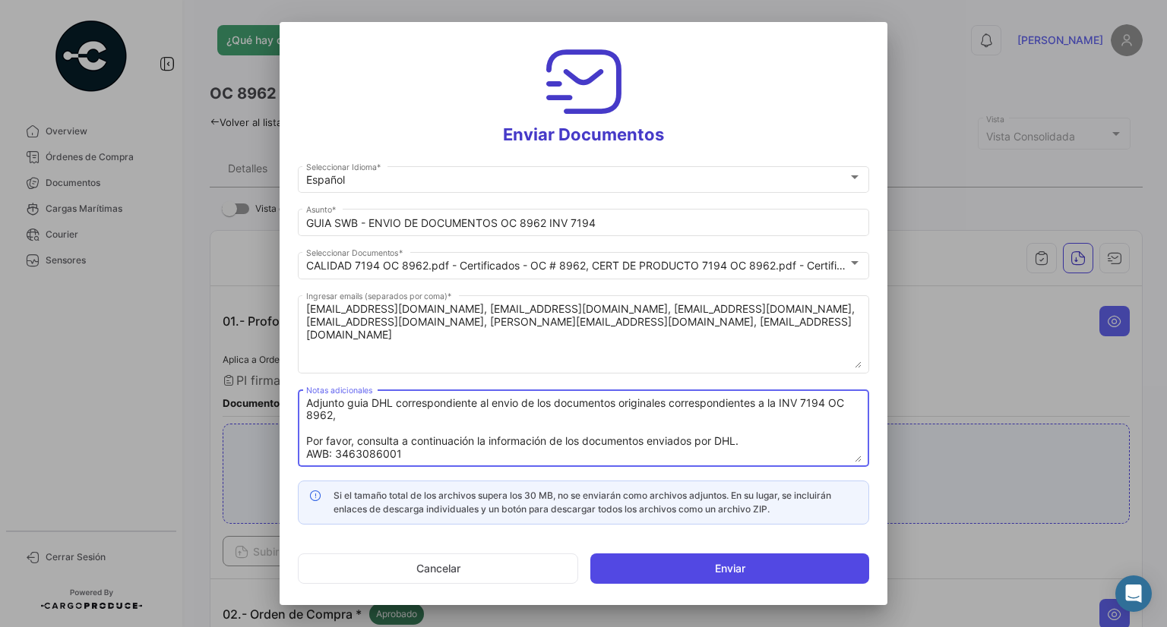
click at [753, 562] on button "Enviar" at bounding box center [729, 569] width 279 height 30
